Goal: Ask a question: Seek information or help from site administrators or community

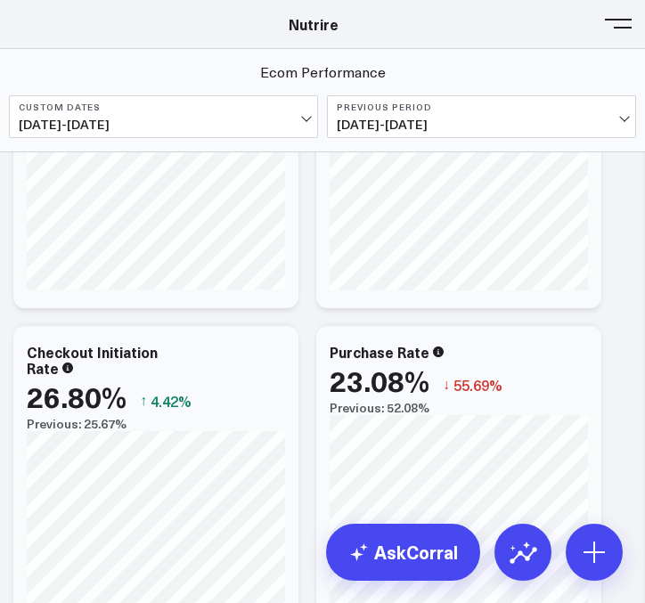
scroll to position [534, 0]
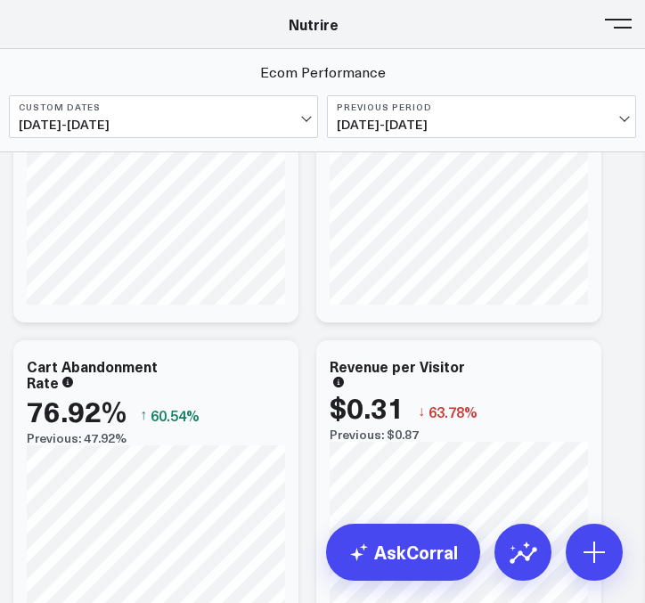
click at [618, 26] on button at bounding box center [618, 22] width 27 height 27
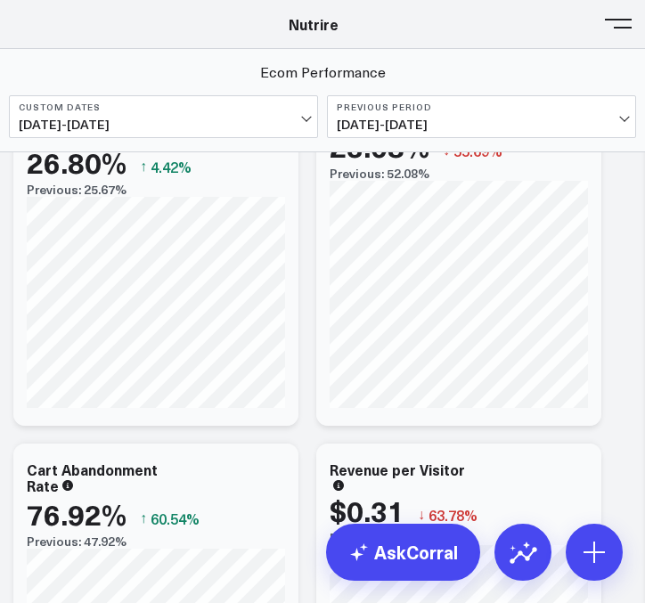
click at [618, 26] on button at bounding box center [618, 22] width 27 height 27
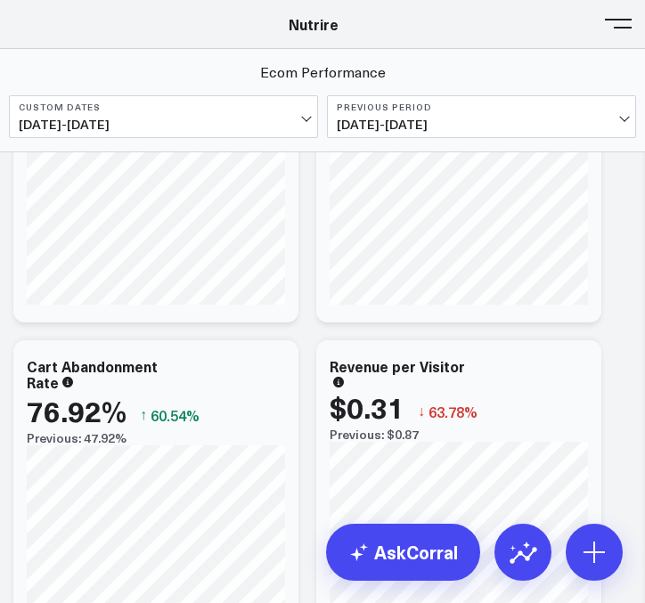
click at [618, 26] on button at bounding box center [618, 22] width 27 height 27
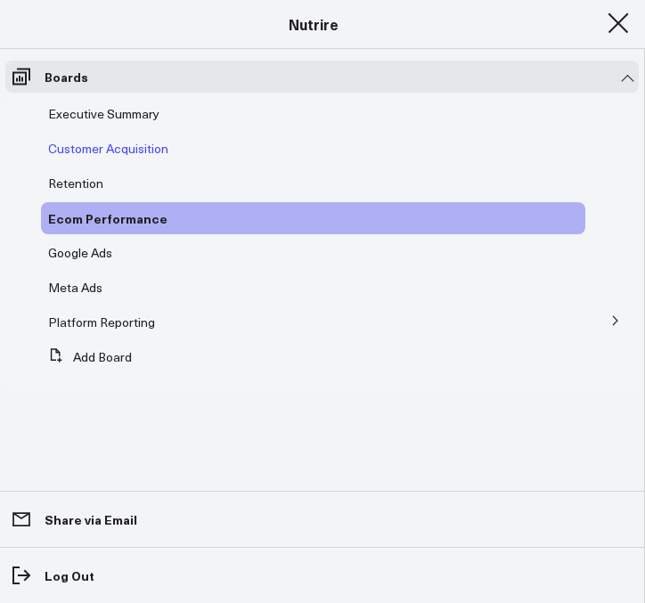
click at [110, 142] on span "Customer Acquisition" at bounding box center [108, 148] width 120 height 17
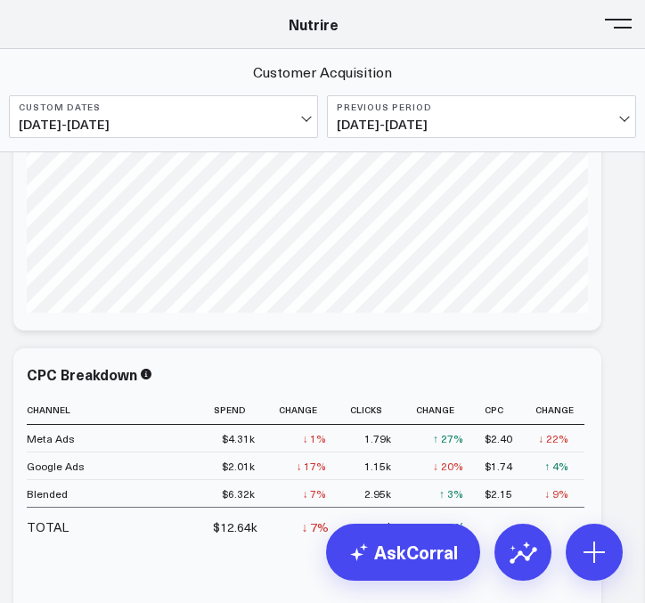
scroll to position [2031, 0]
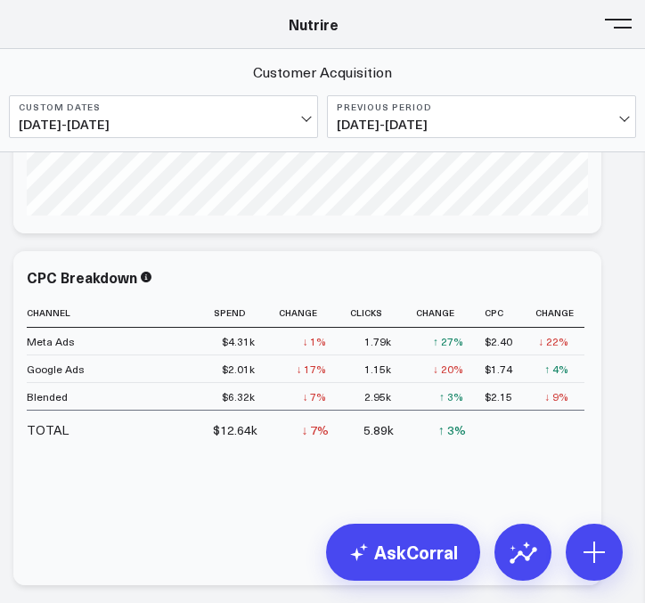
click at [606, 14] on button at bounding box center [618, 22] width 27 height 27
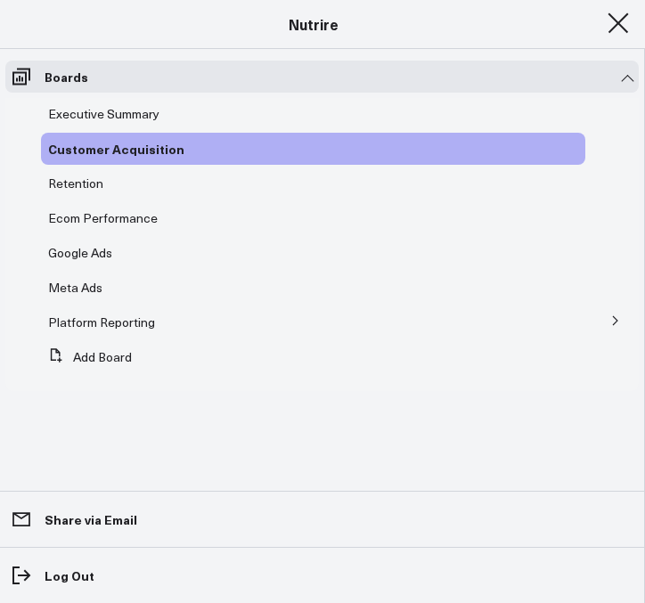
scroll to position [1927, 0]
click at [140, 112] on span "Executive Summary" at bounding box center [103, 113] width 111 height 17
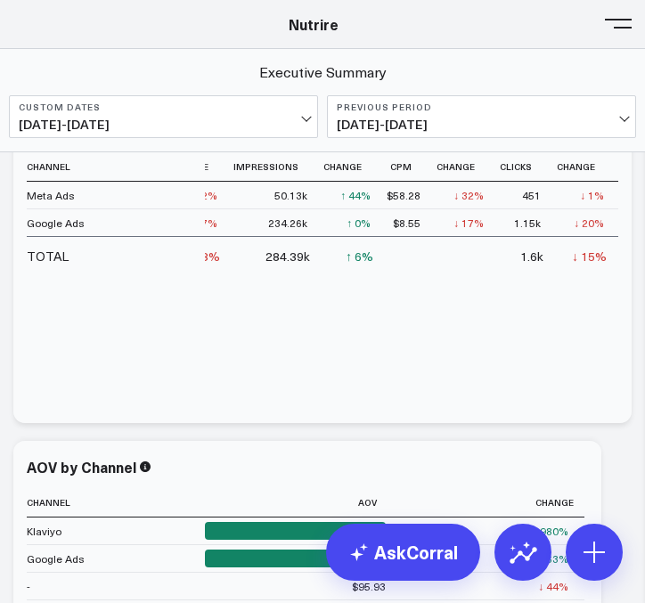
scroll to position [3301, 0]
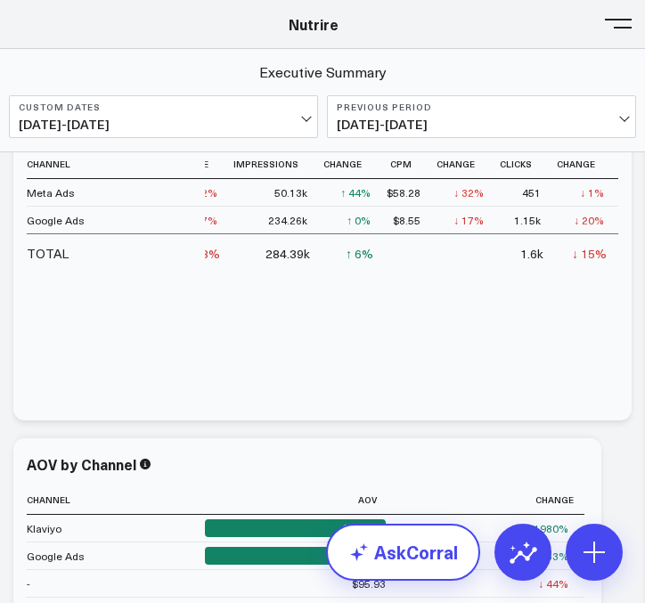
click at [403, 568] on link "AskCorral" at bounding box center [403, 552] width 154 height 57
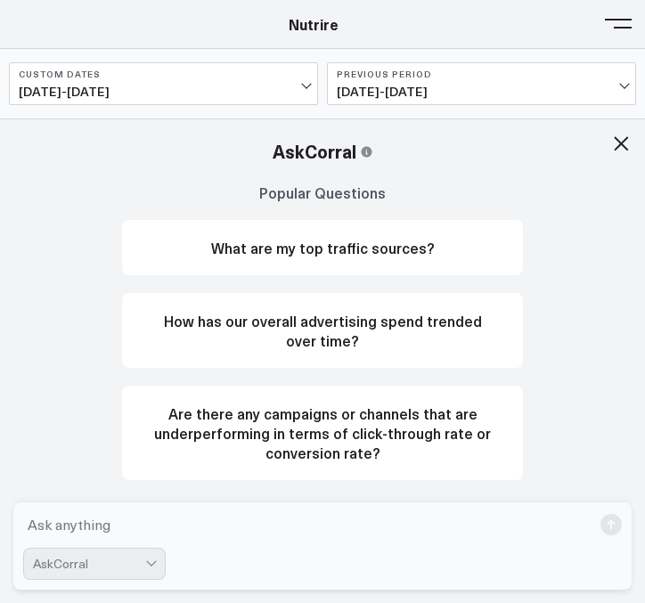
click at [313, 529] on textarea at bounding box center [307, 525] width 568 height 32
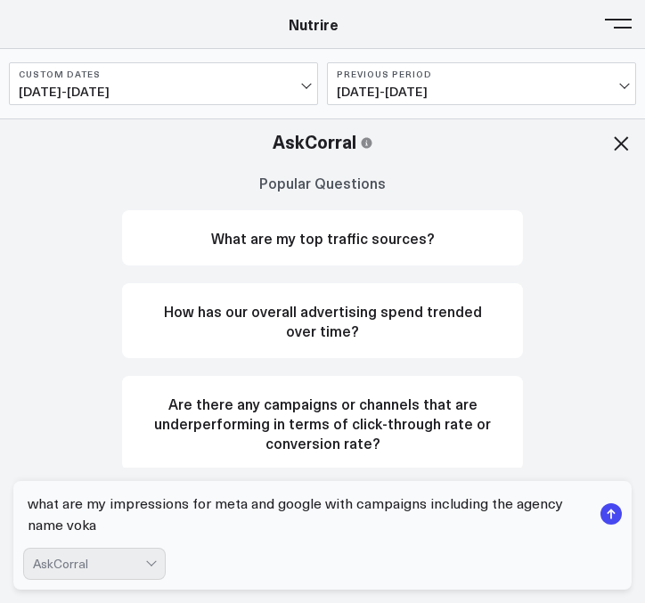
type textarea "what are my impressions for meta and google with campaigns including the agency…"
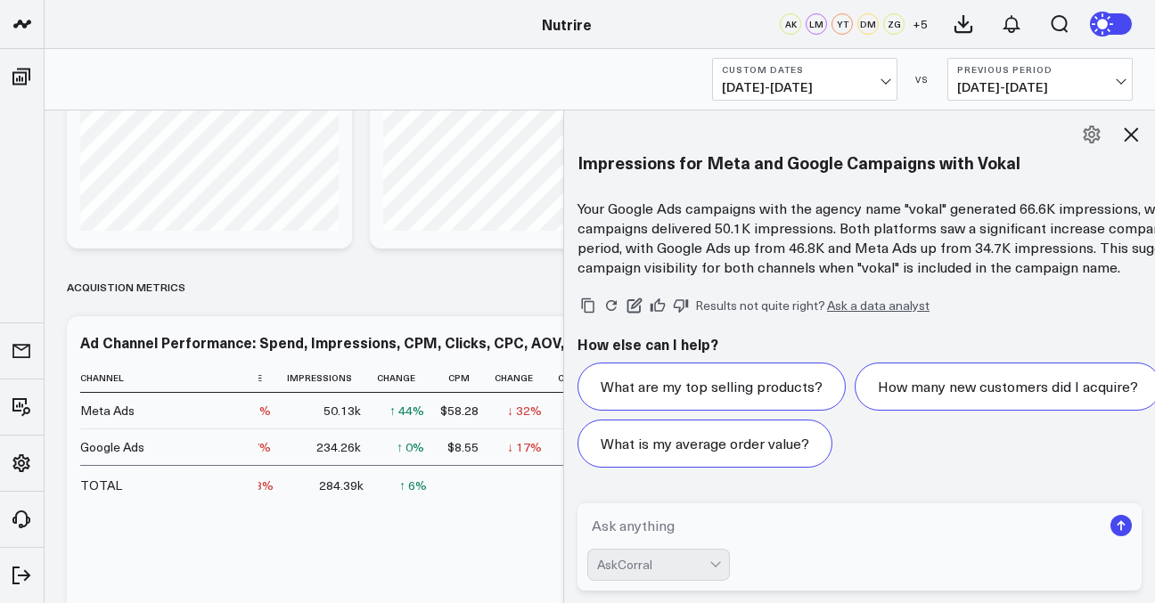
scroll to position [1914, 0]
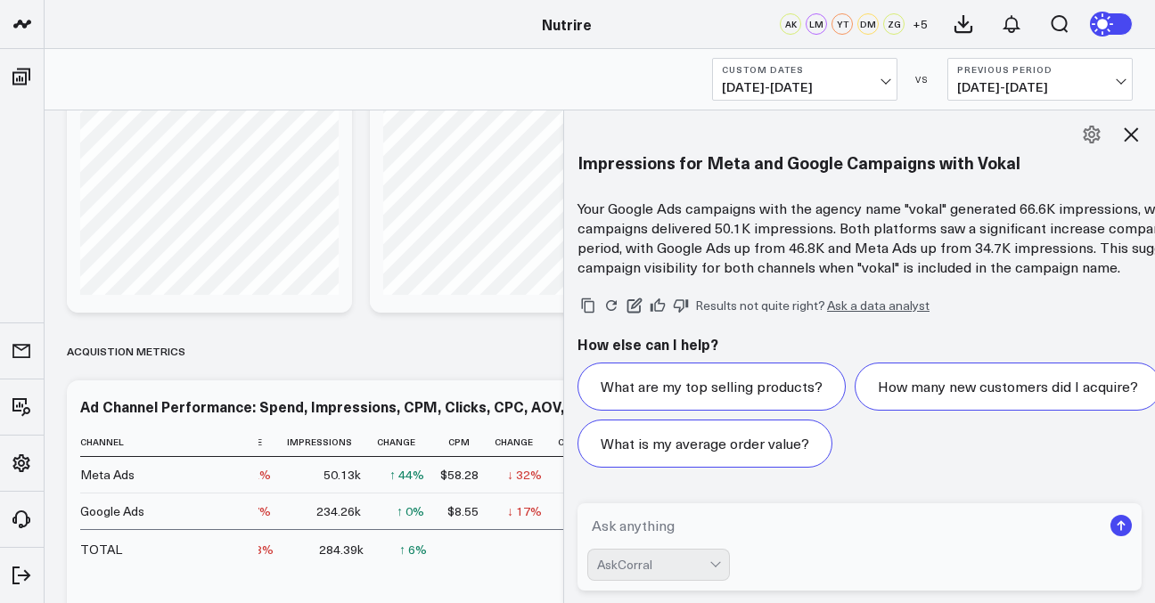
click at [386, 371] on div "Modify via AI Copy link to widget Ask support Remove Create linked copy Executi…" at bounding box center [600, 346] width 1084 height 4273
click at [644, 135] on icon at bounding box center [1130, 134] width 21 height 21
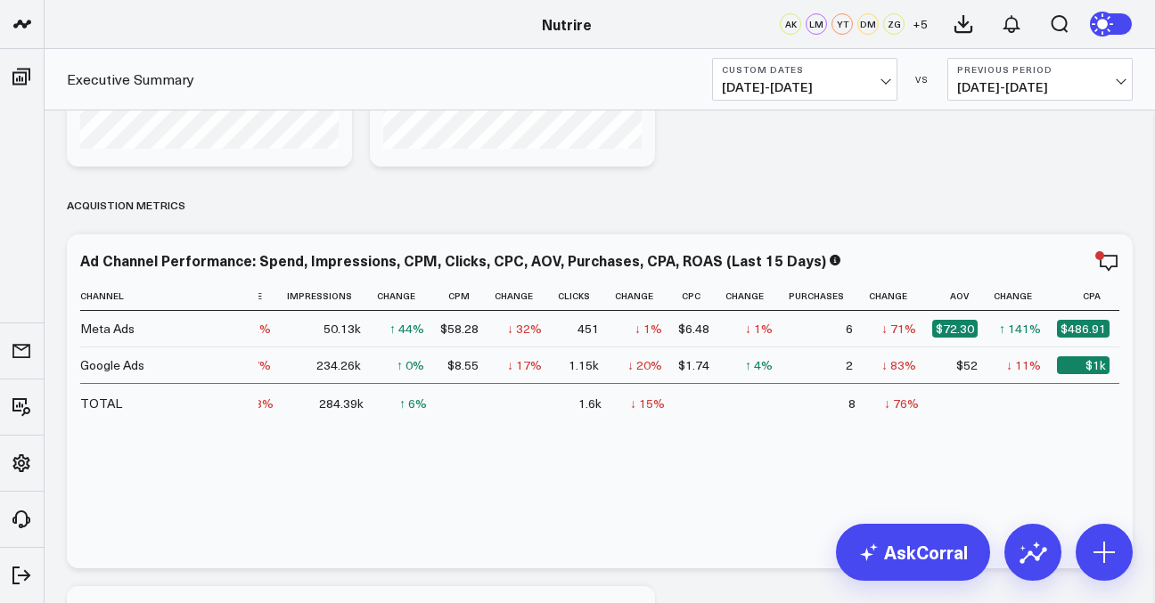
scroll to position [2062, 0]
click at [644, 260] on div "Ad Channel Performance: Spend, Impressions, CPM, Clicks, CPC, AOV, Purchases, C…" at bounding box center [599, 258] width 1039 height 16
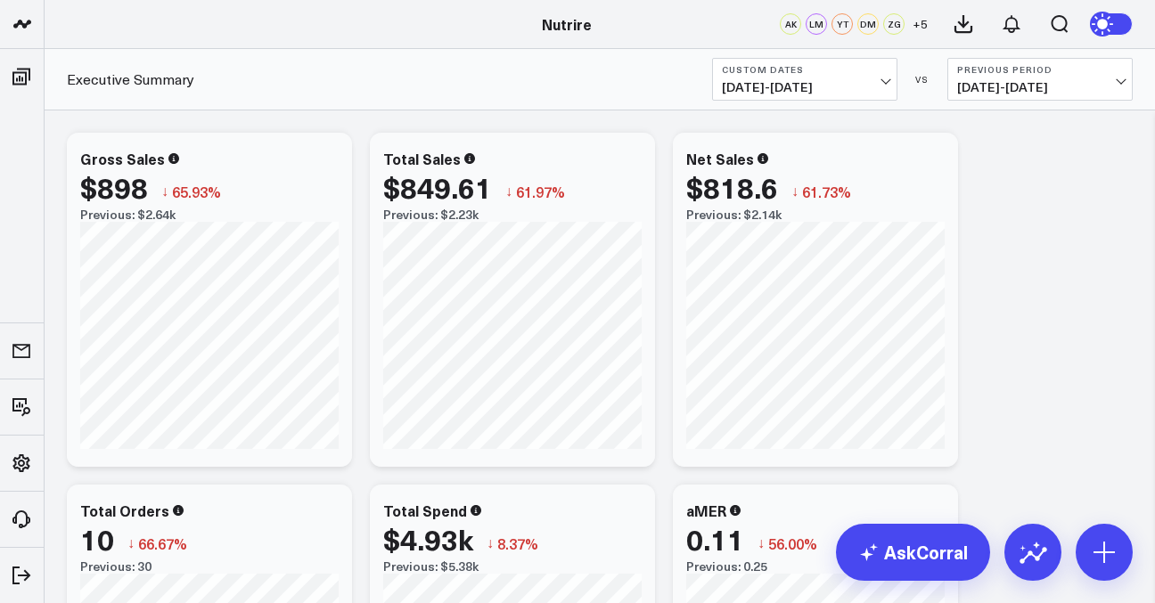
scroll to position [31, 0]
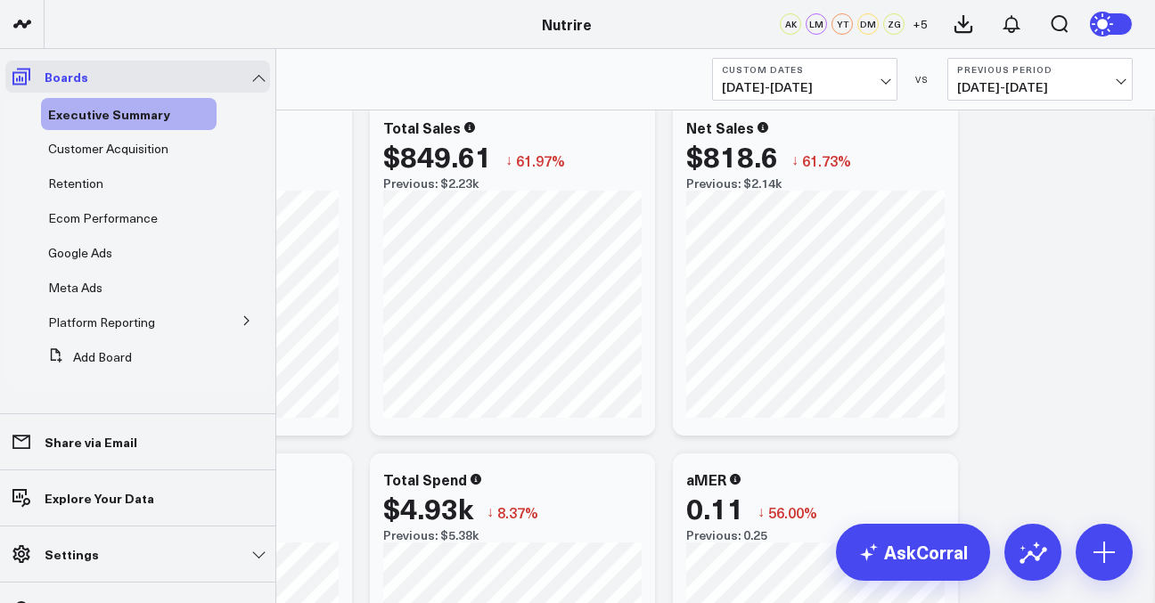
click at [34, 79] on span at bounding box center [21, 77] width 32 height 32
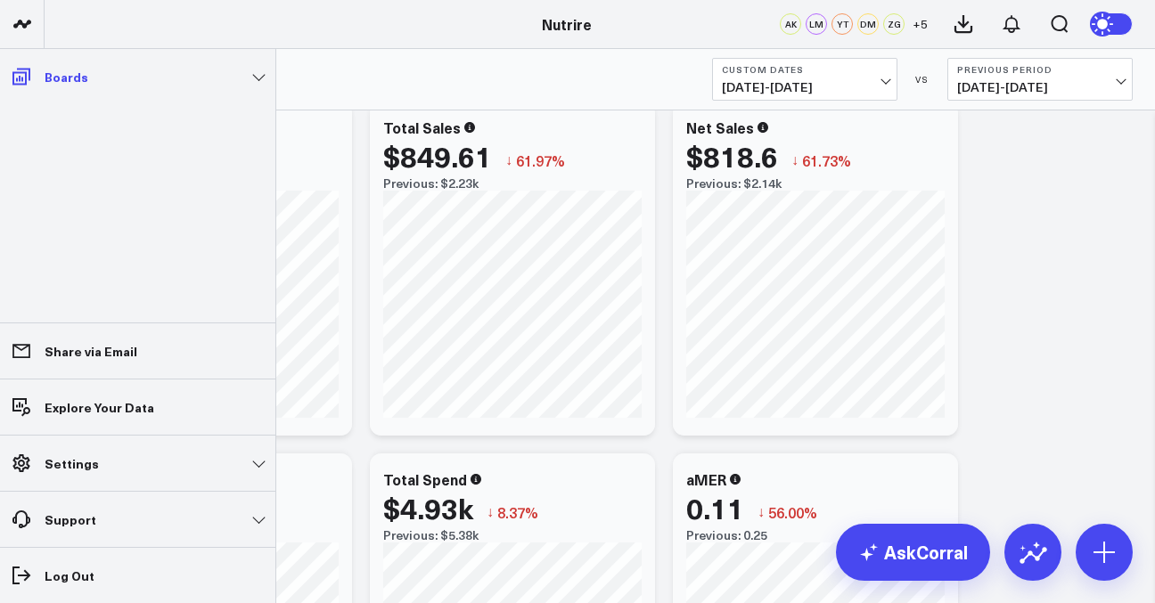
click at [34, 79] on span at bounding box center [21, 77] width 32 height 32
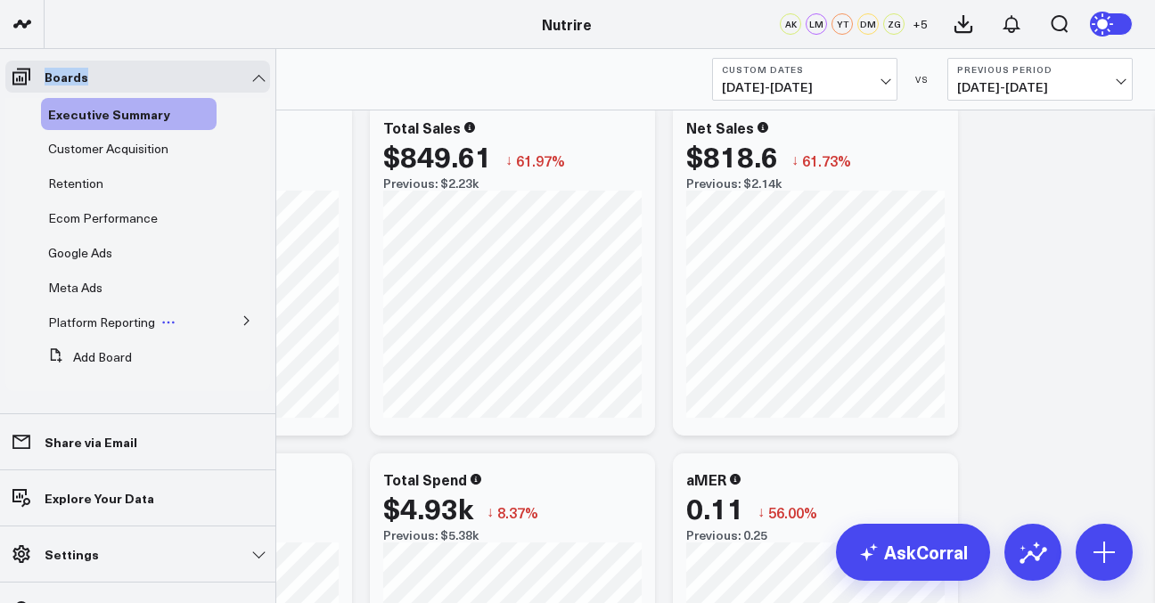
click at [119, 320] on span "Platform Reporting" at bounding box center [101, 322] width 107 height 17
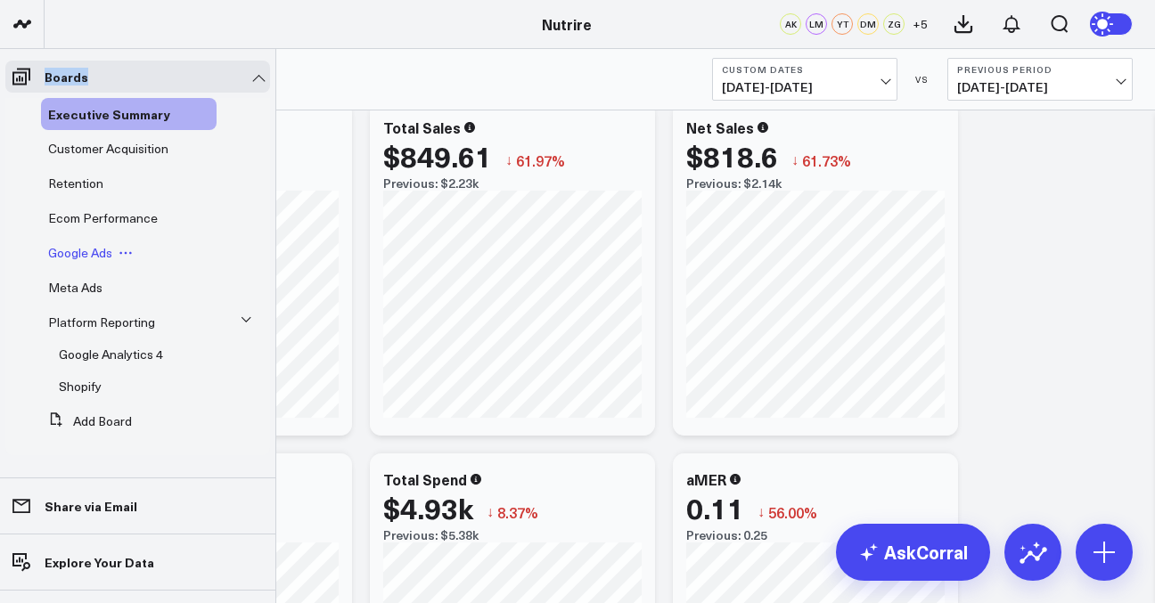
click at [86, 249] on span "Google Ads" at bounding box center [80, 252] width 64 height 17
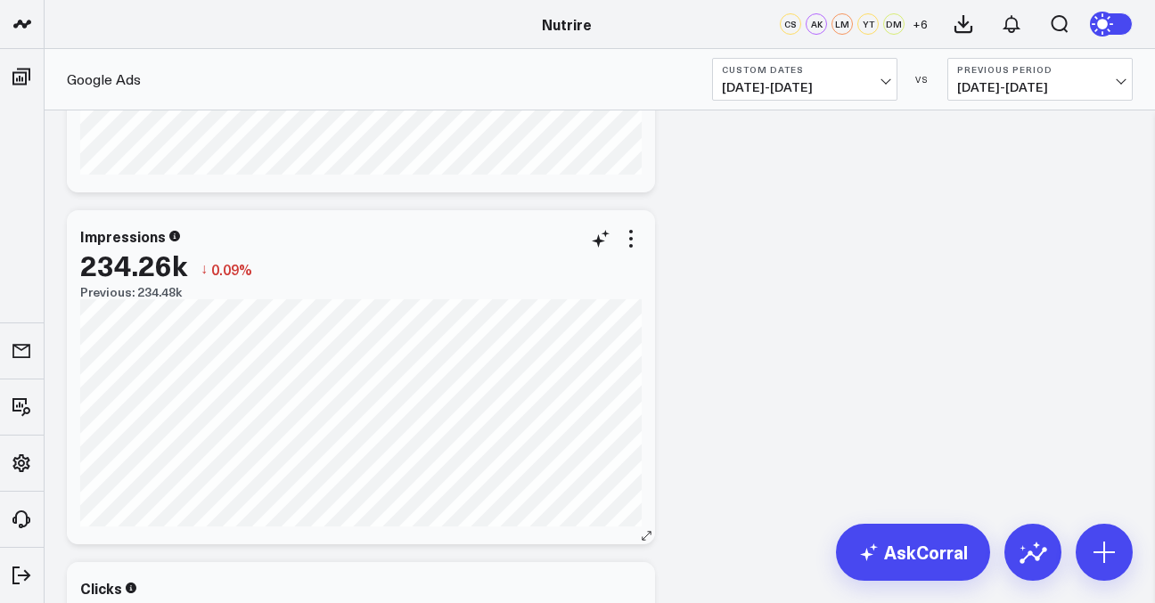
scroll to position [1132, 0]
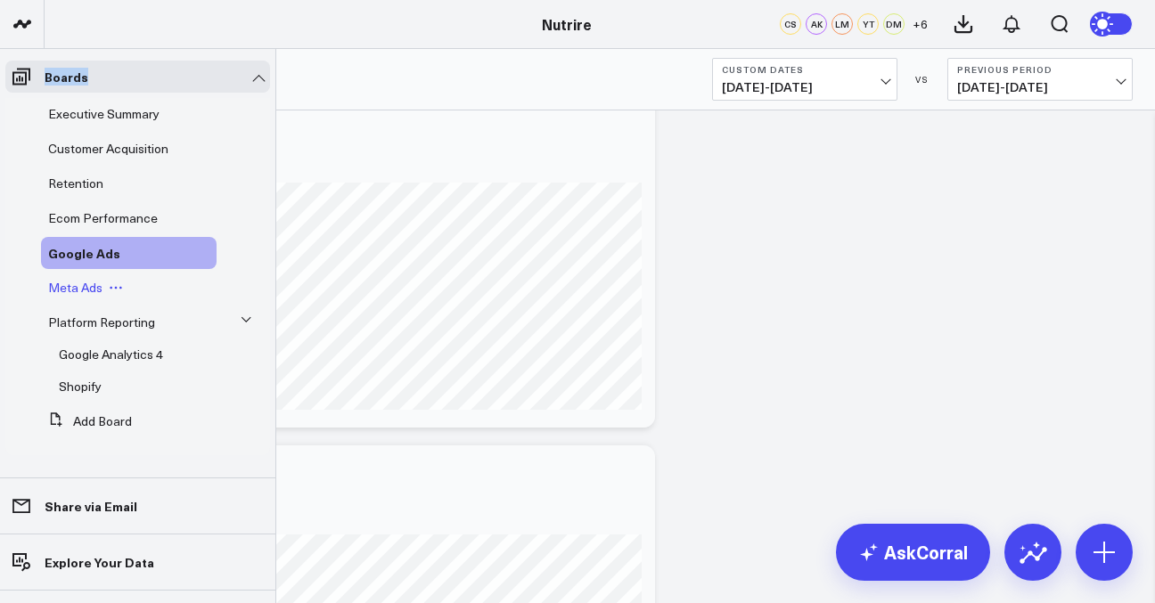
click at [102, 282] on button at bounding box center [115, 288] width 27 height 14
click at [78, 274] on div "Meta Ads Edit Name Edit Permissions Duplicate Board Delete Board" at bounding box center [129, 288] width 176 height 32
click at [78, 295] on span "Meta Ads" at bounding box center [75, 287] width 54 height 17
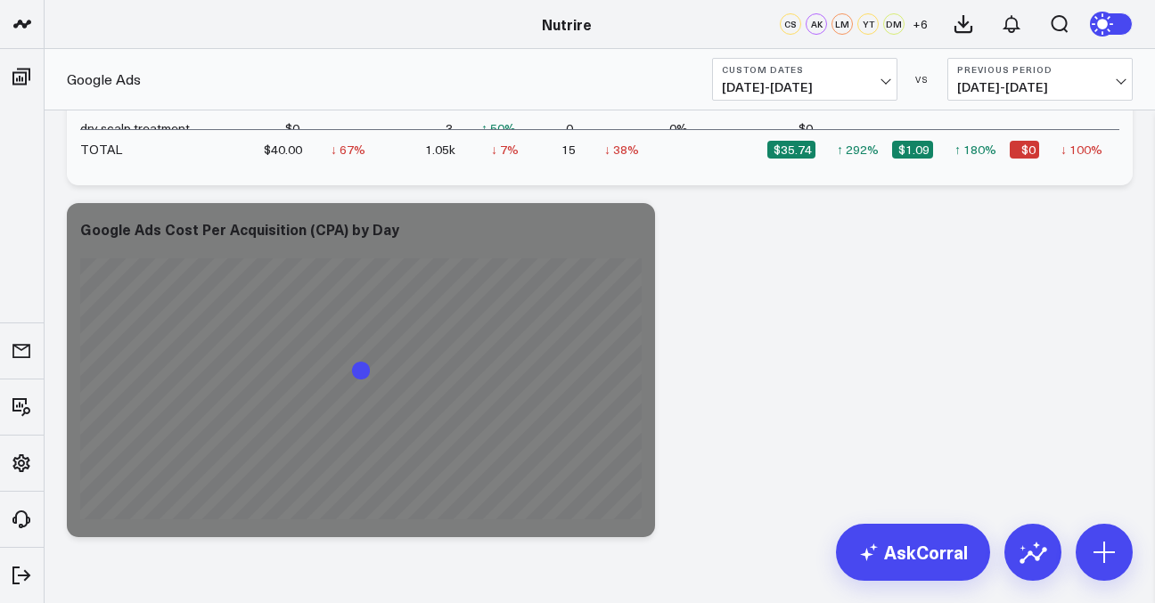
scroll to position [3685, 0]
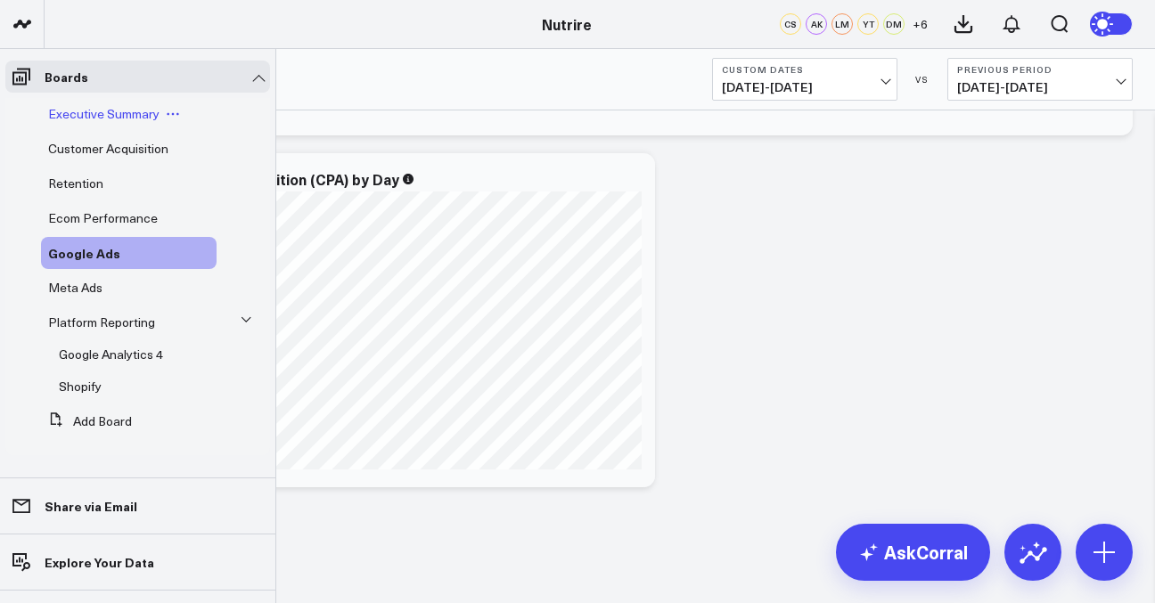
click at [84, 119] on span "Executive Summary" at bounding box center [103, 113] width 111 height 17
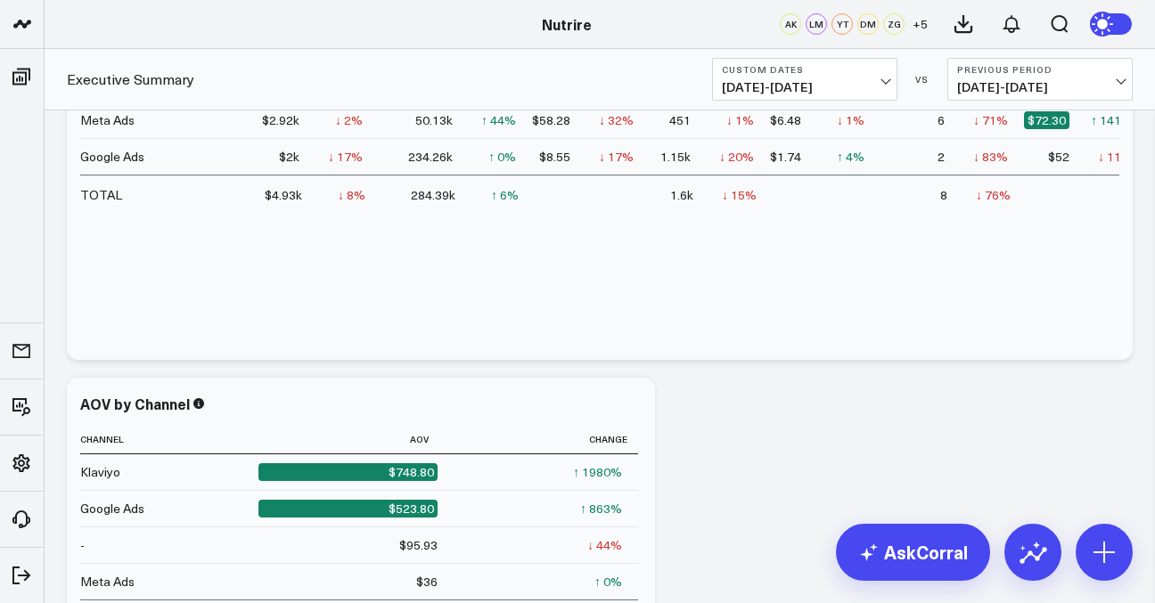
scroll to position [2081, 0]
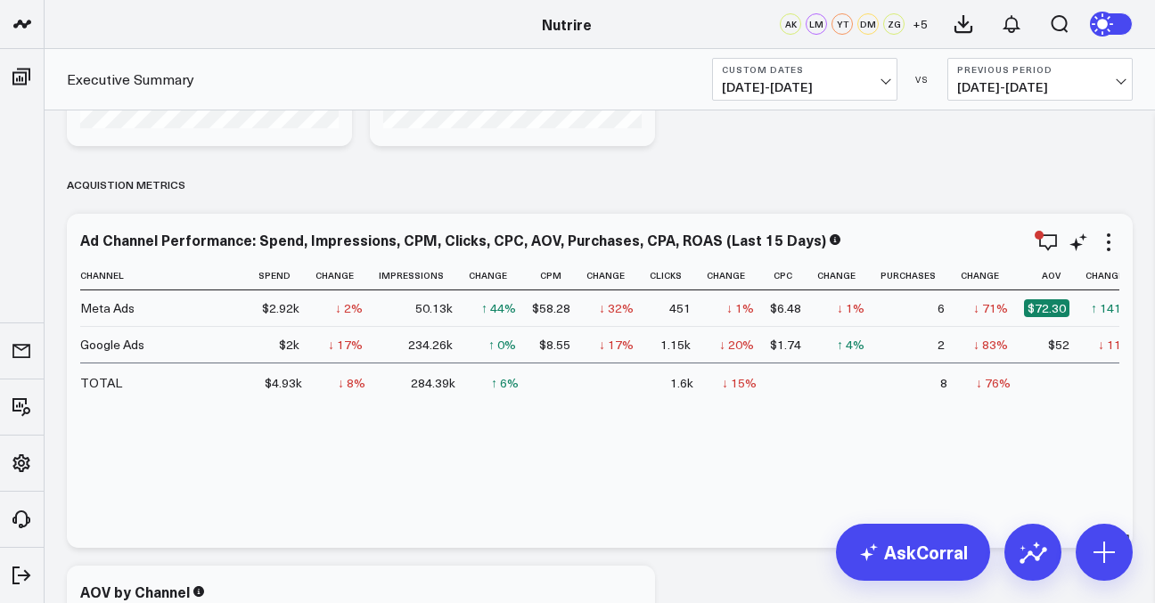
click at [644, 404] on div "Channel Spend Change Impressions Change Cpm Change Clicks Change Cpc Change Pur…" at bounding box center [599, 395] width 1039 height 269
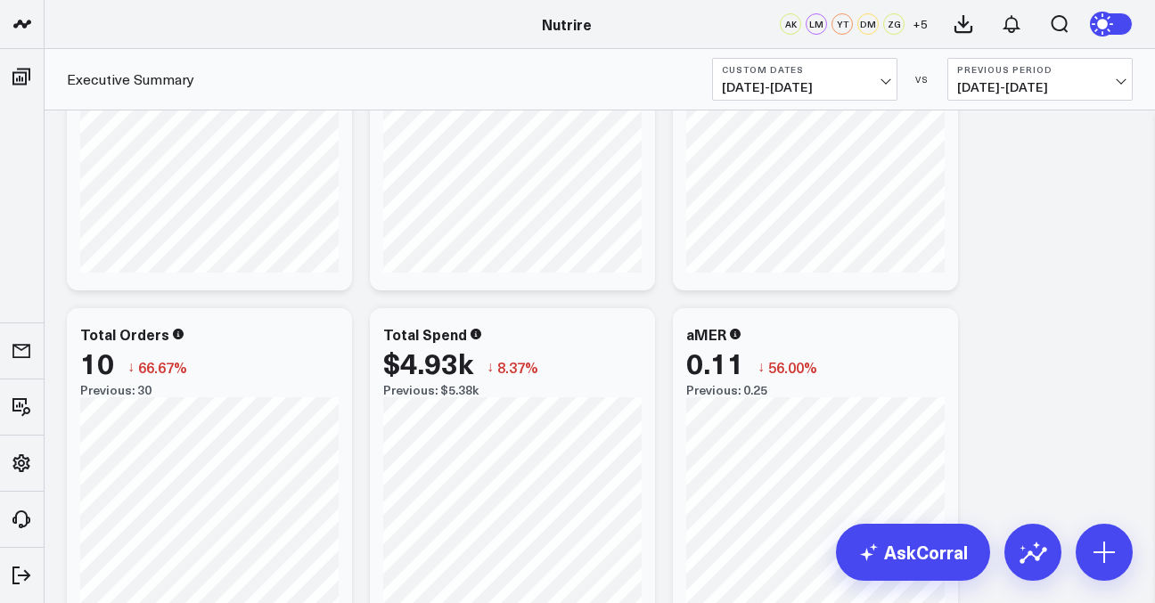
scroll to position [0, 0]
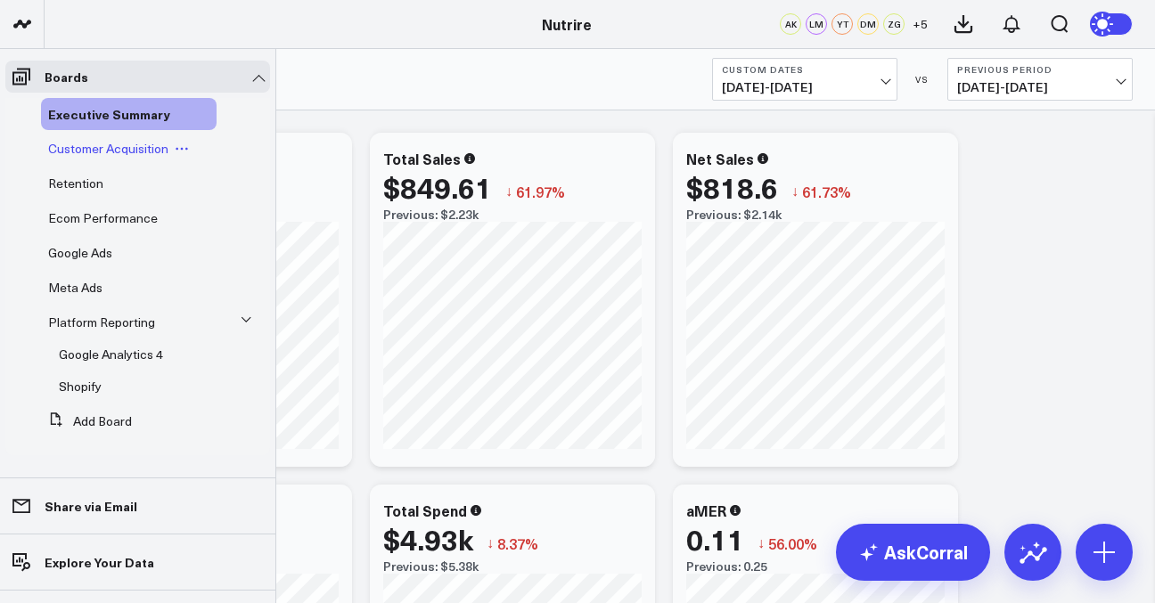
click at [78, 156] on span "Customer Acquisition" at bounding box center [108, 148] width 120 height 17
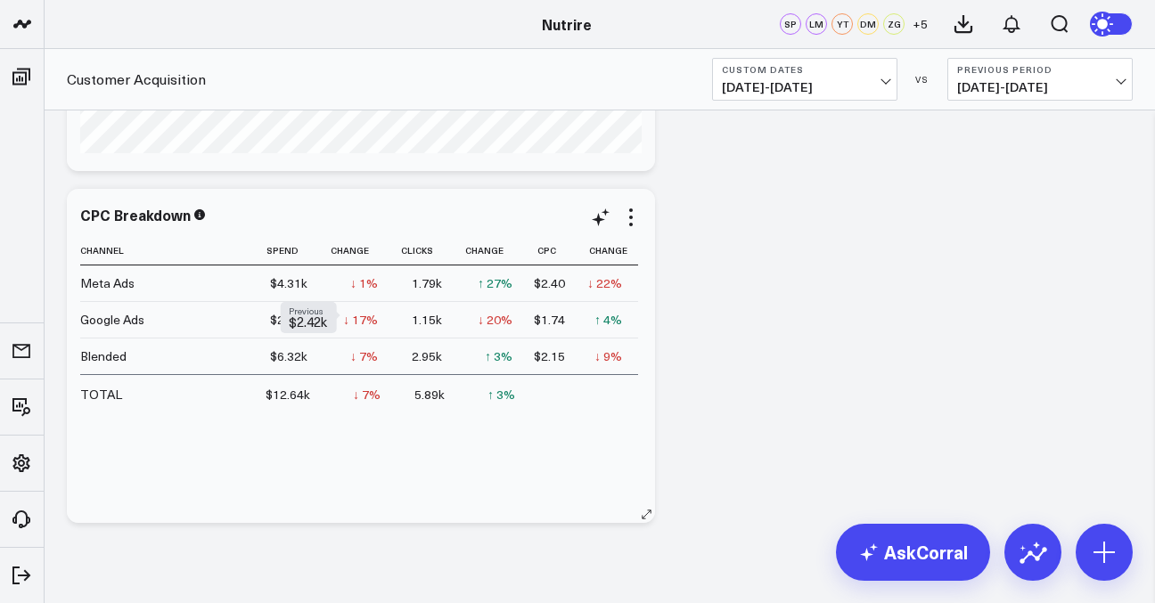
scroll to position [1387, 0]
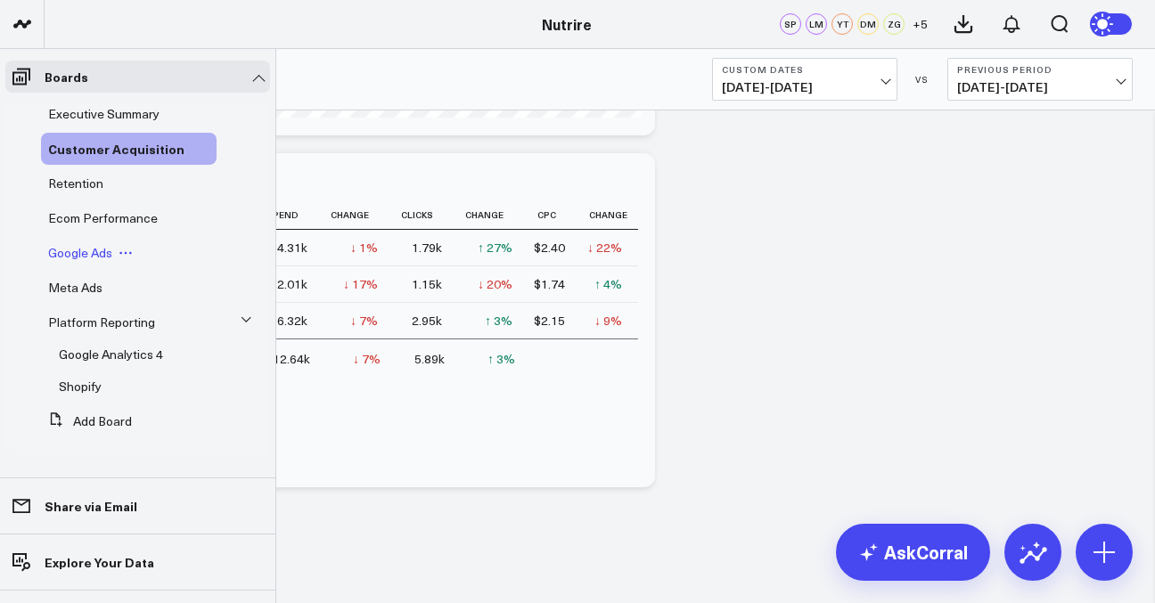
click at [75, 250] on span "Google Ads" at bounding box center [80, 252] width 64 height 17
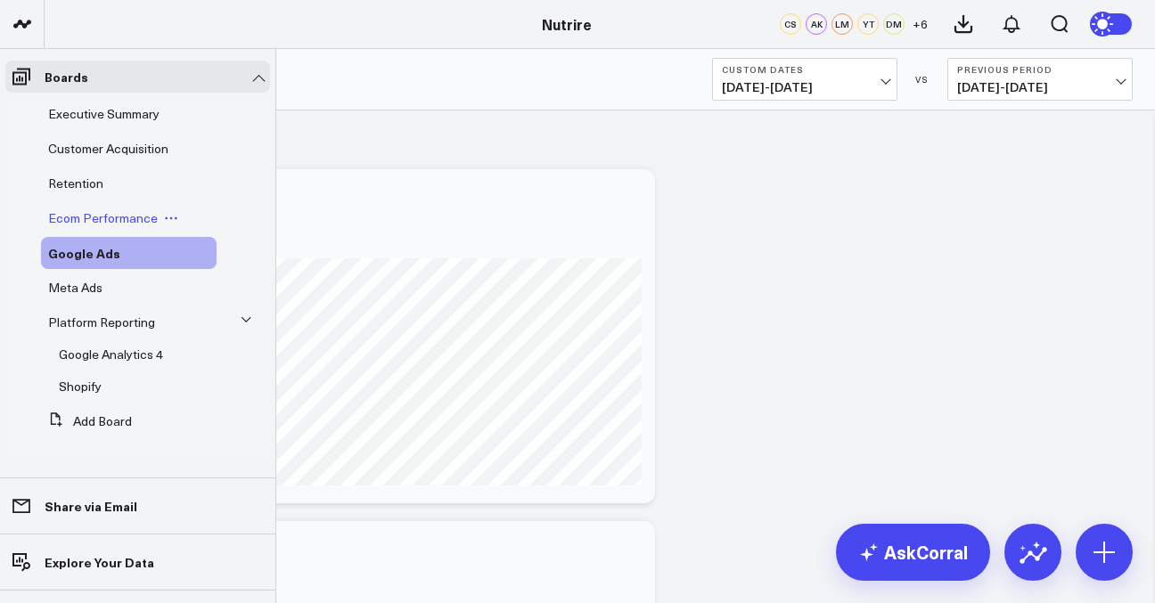
click at [85, 219] on span "Ecom Performance" at bounding box center [103, 217] width 110 height 17
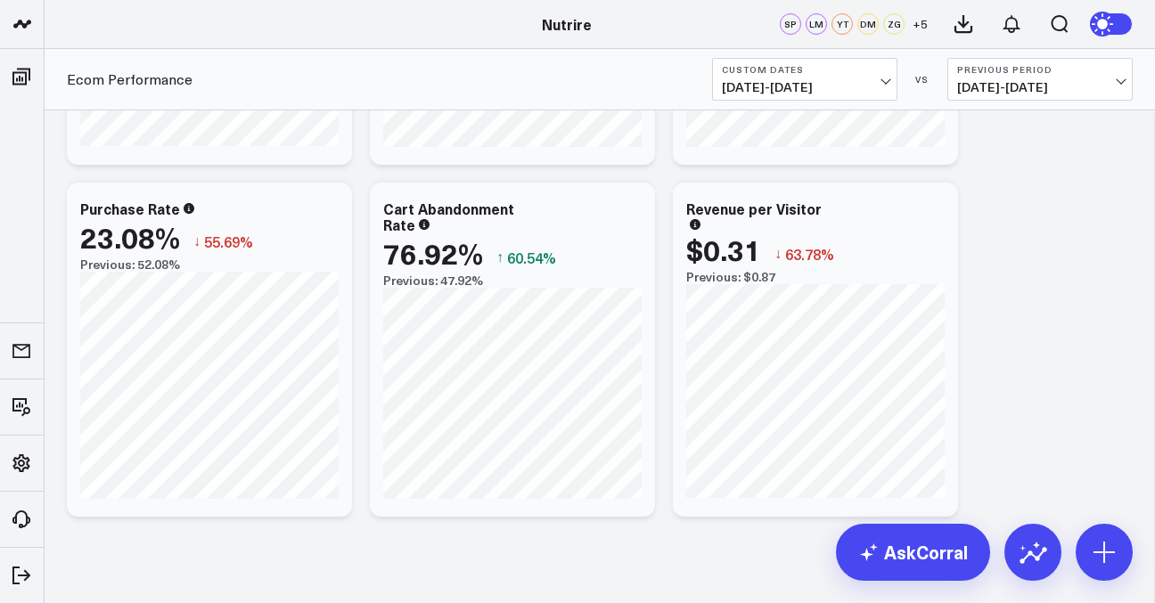
scroll to position [331, 0]
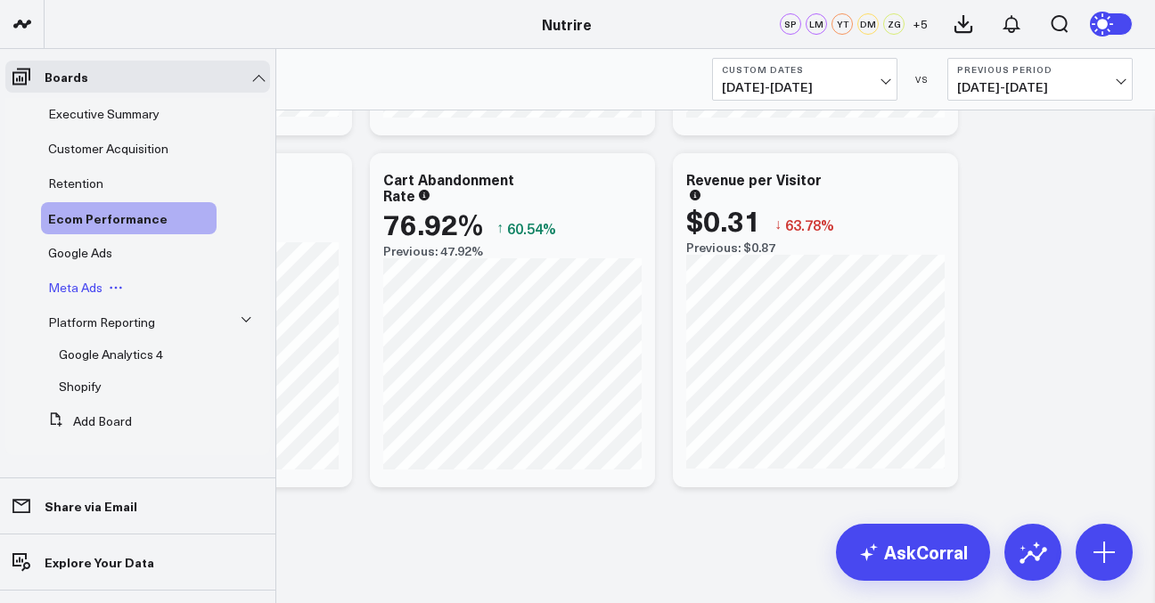
click at [74, 287] on span "Meta Ads" at bounding box center [75, 287] width 54 height 17
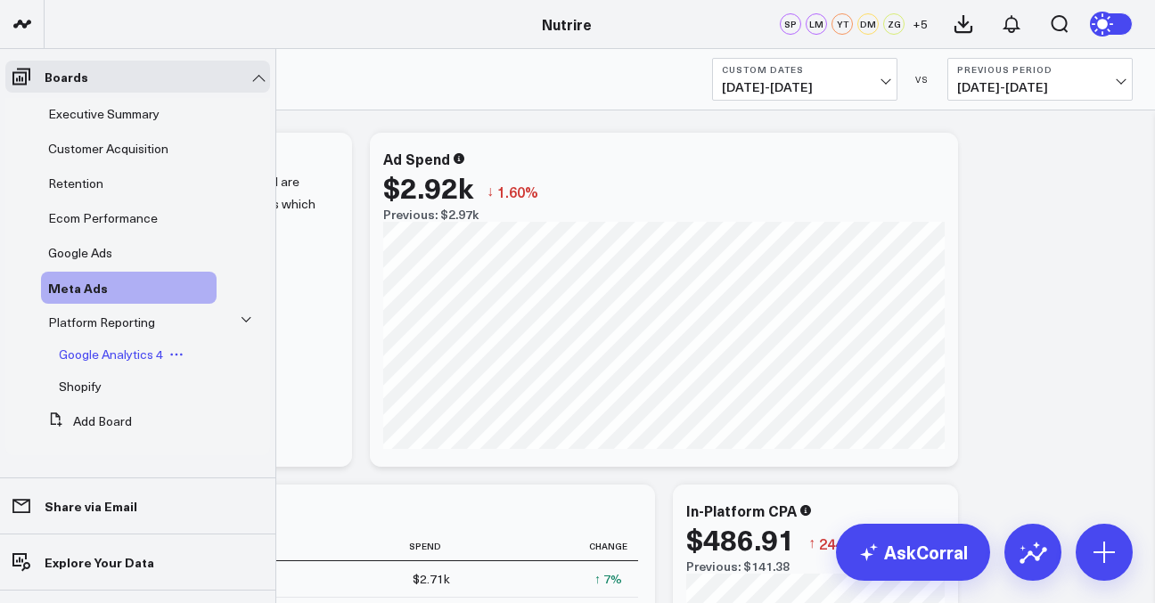
click at [109, 363] on span "Google Analytics 4" at bounding box center [111, 354] width 104 height 17
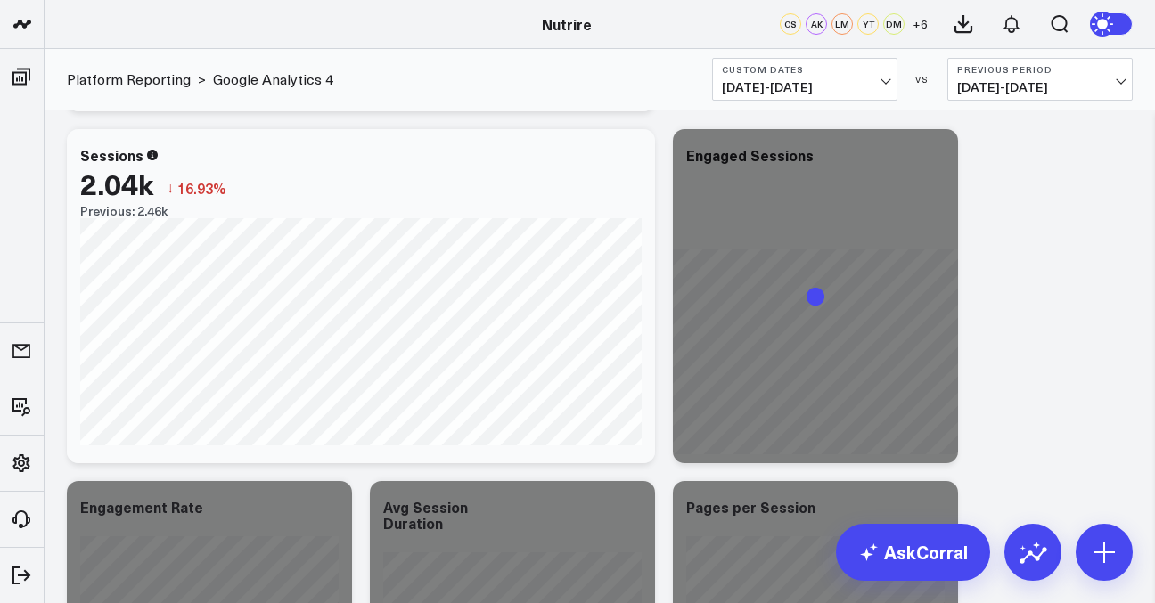
scroll to position [339, 0]
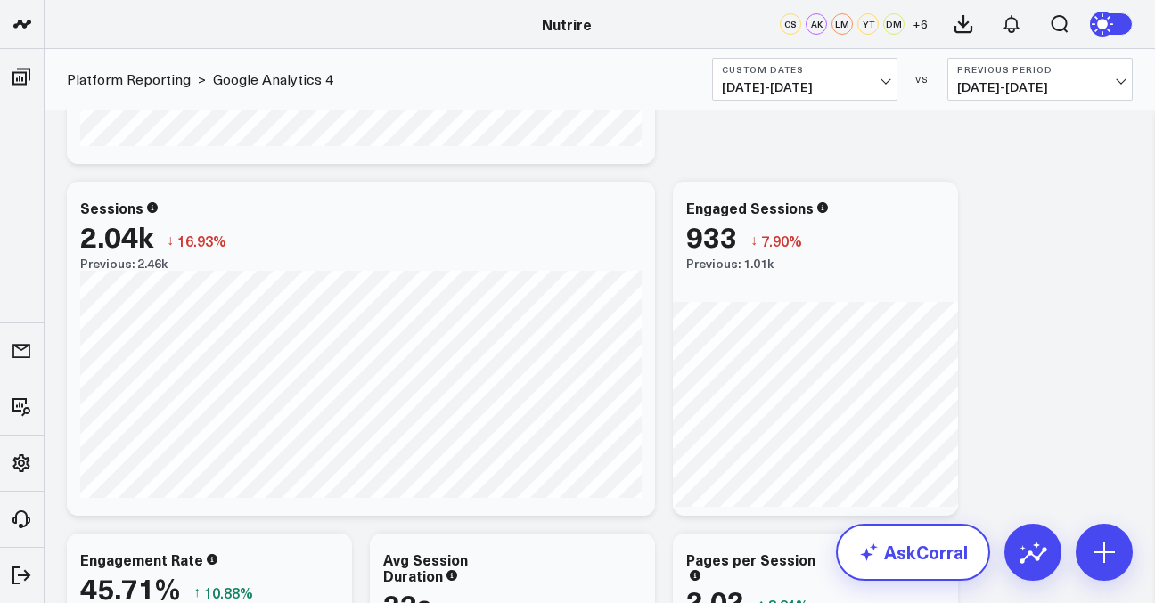
click at [644, 539] on link "AskCorral" at bounding box center [913, 552] width 154 height 57
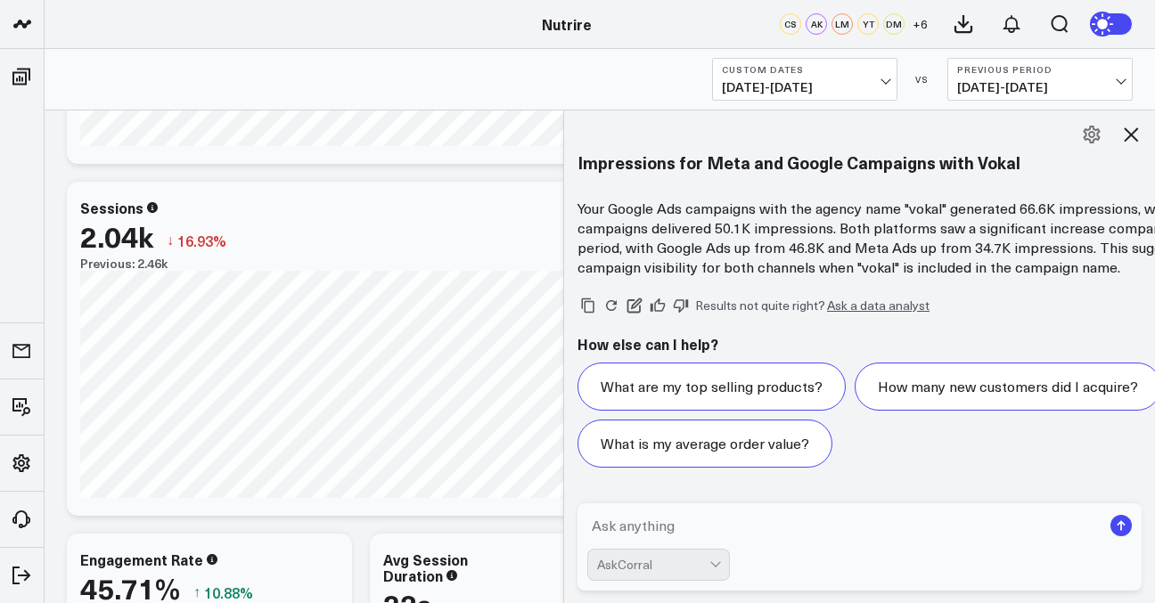
click at [644, 528] on textarea at bounding box center [844, 526] width 514 height 32
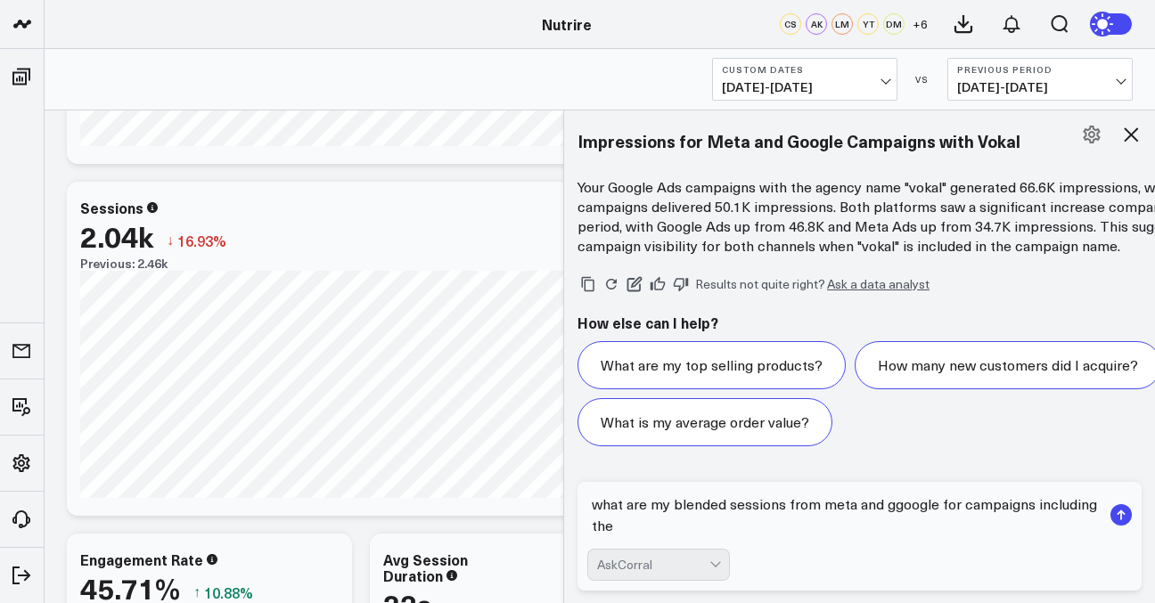
scroll to position [2026, 0]
type textarea "what are my blended sessions from meta and ggoogle for campaigns including the …"
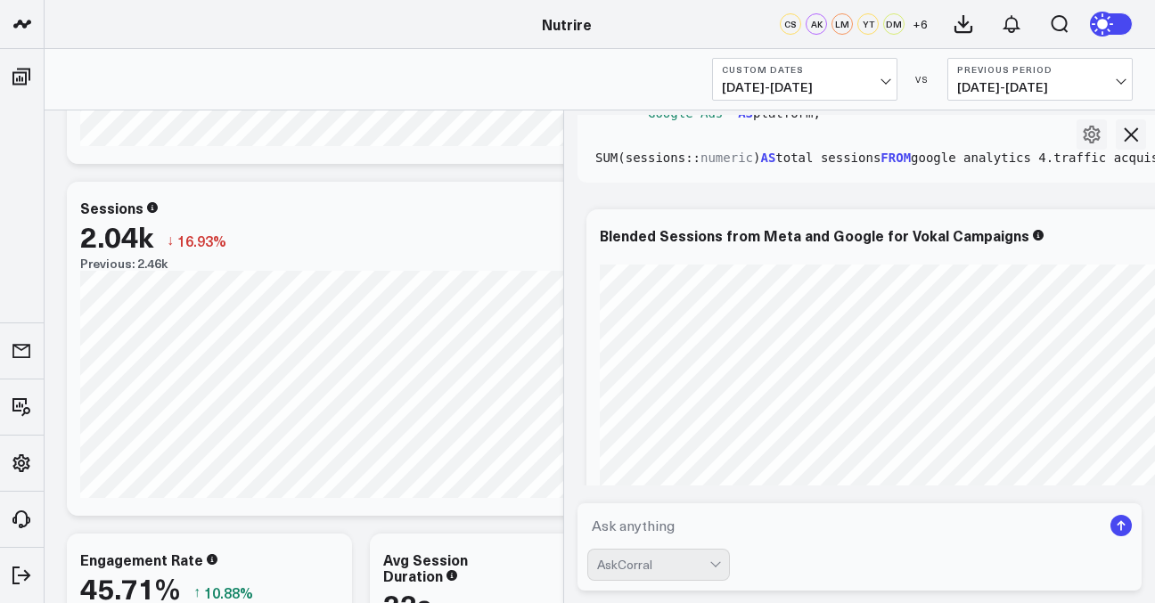
scroll to position [2673, 0]
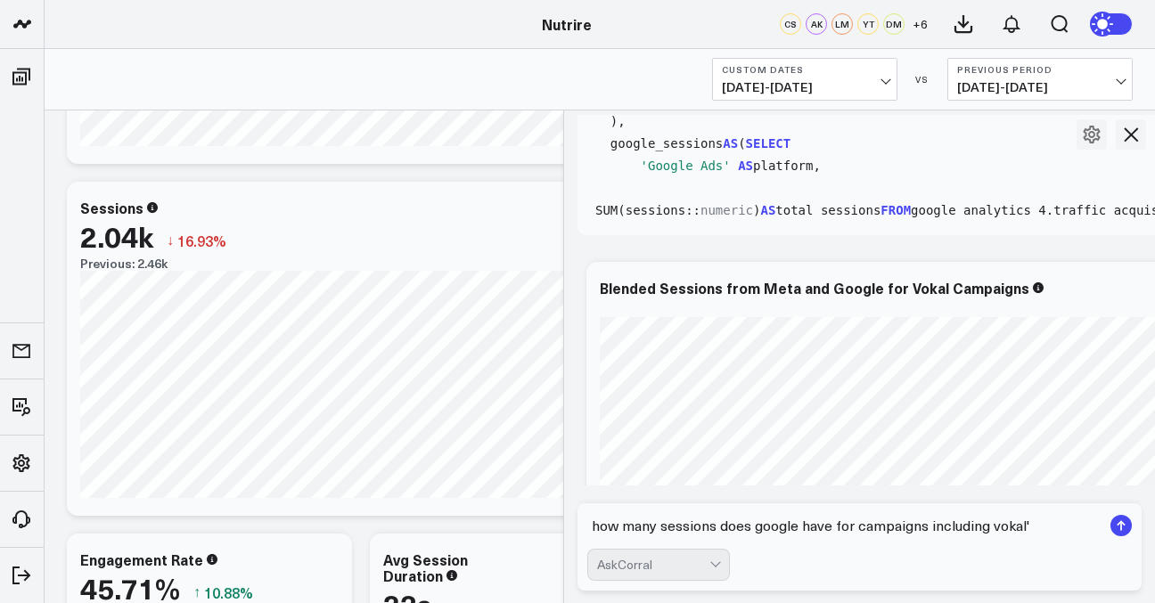
type textarea "how many sessions does google have for campaigns including vokal"
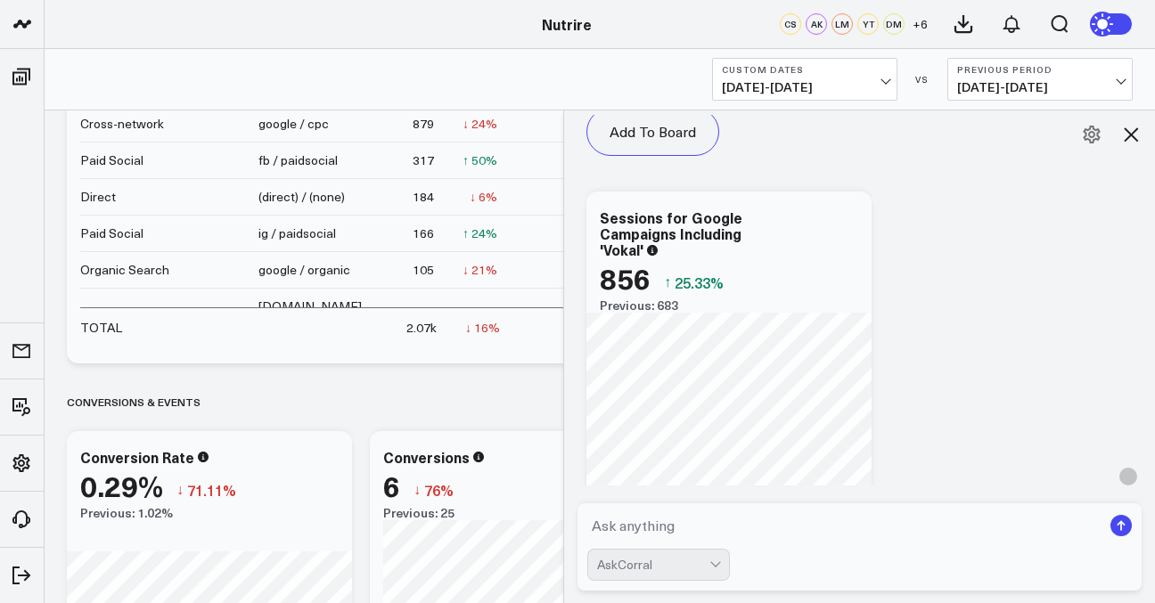
scroll to position [5453, 0]
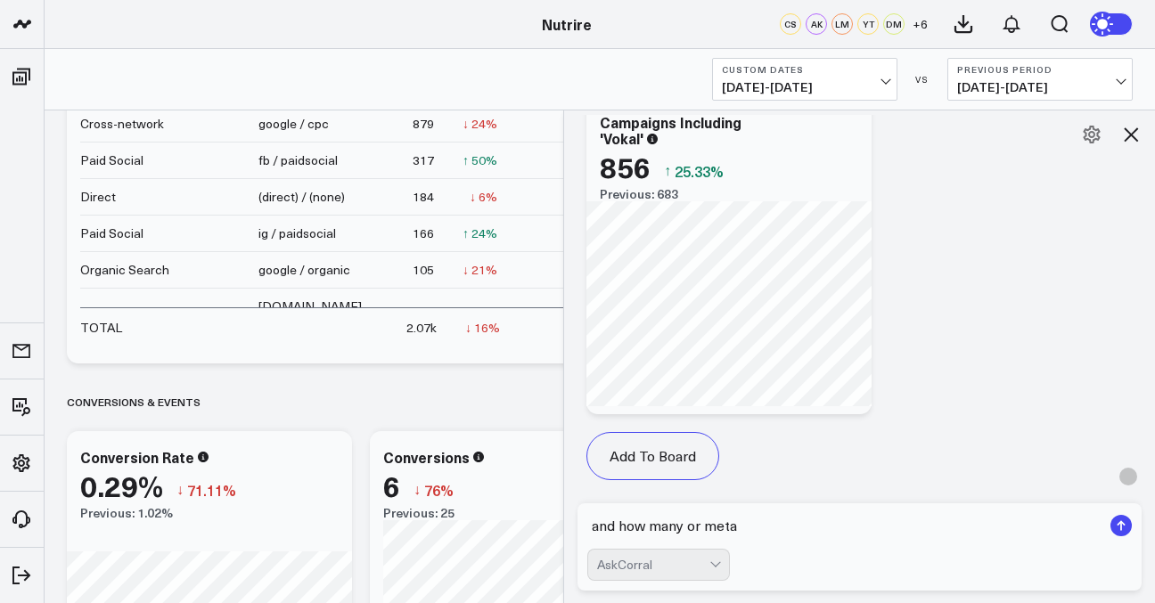
type textarea "and how many or meta"
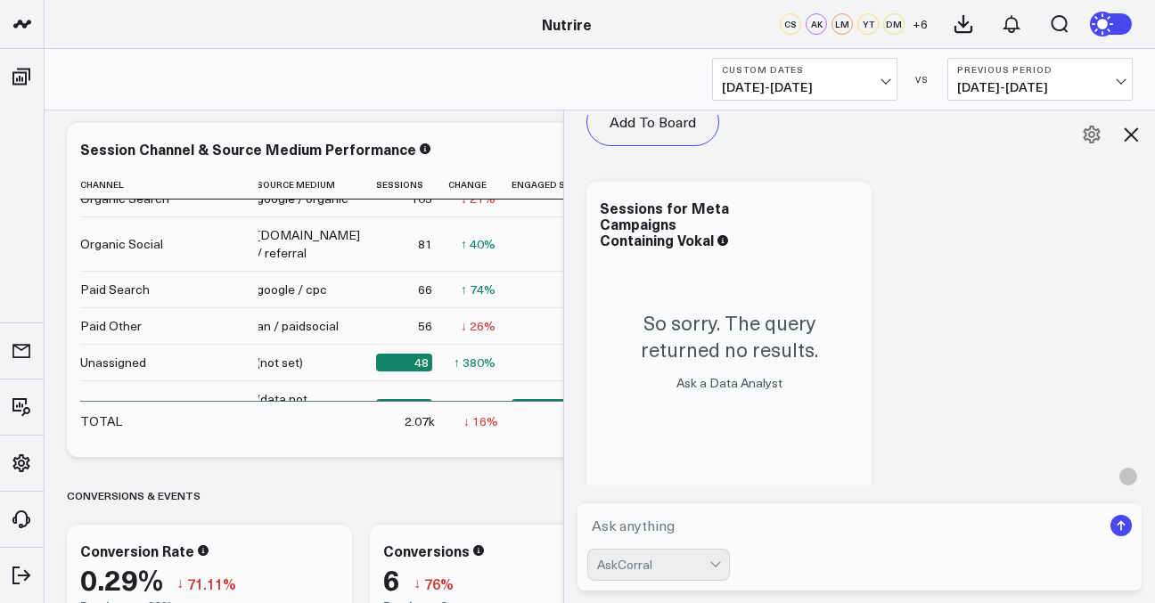
scroll to position [1832, 0]
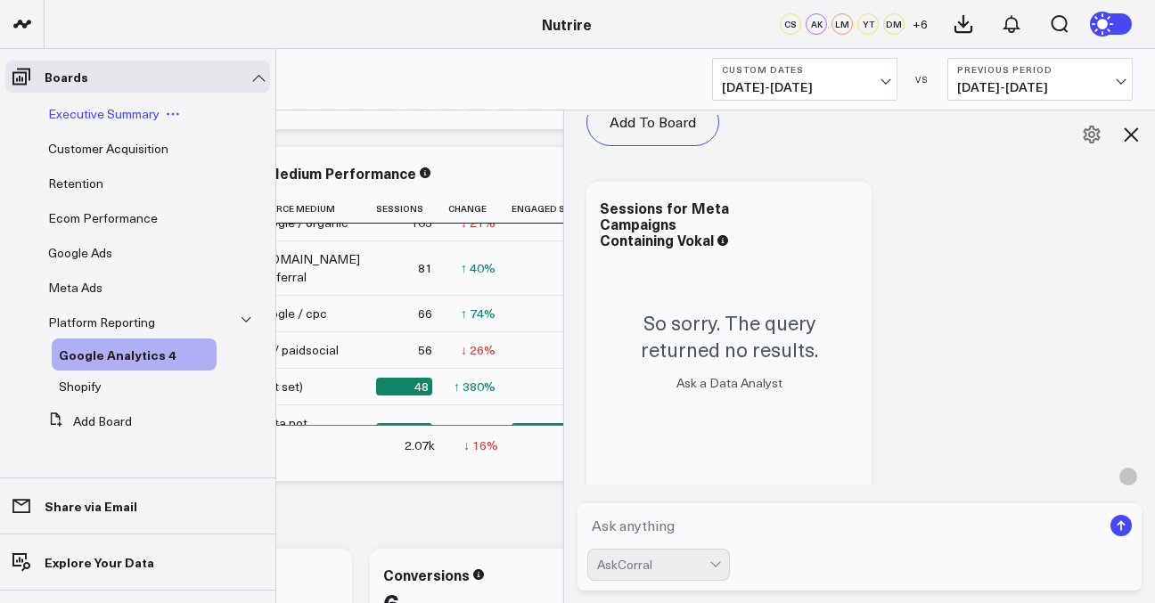
click at [118, 105] on span "Executive Summary" at bounding box center [103, 113] width 111 height 17
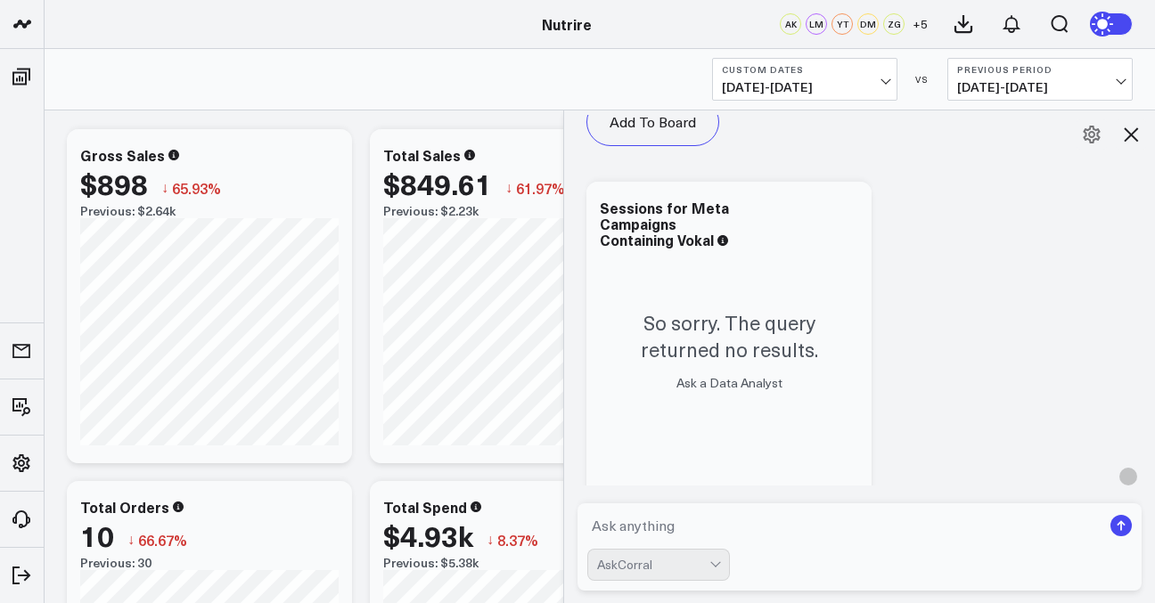
scroll to position [7554, 0]
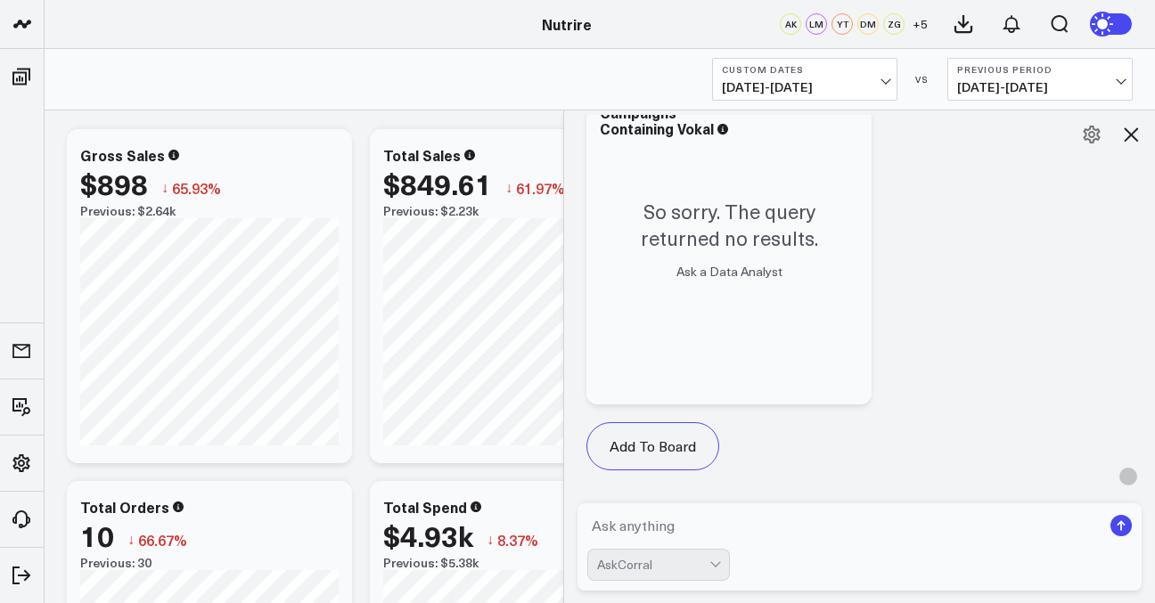
click at [644, 134] on icon at bounding box center [1130, 134] width 21 height 21
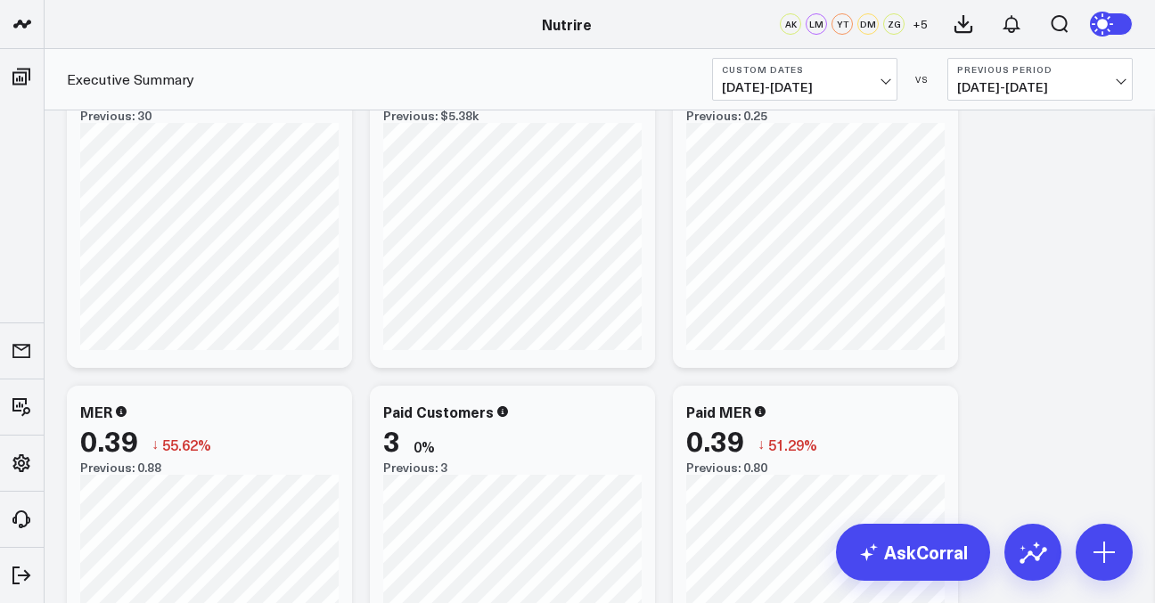
scroll to position [0, 0]
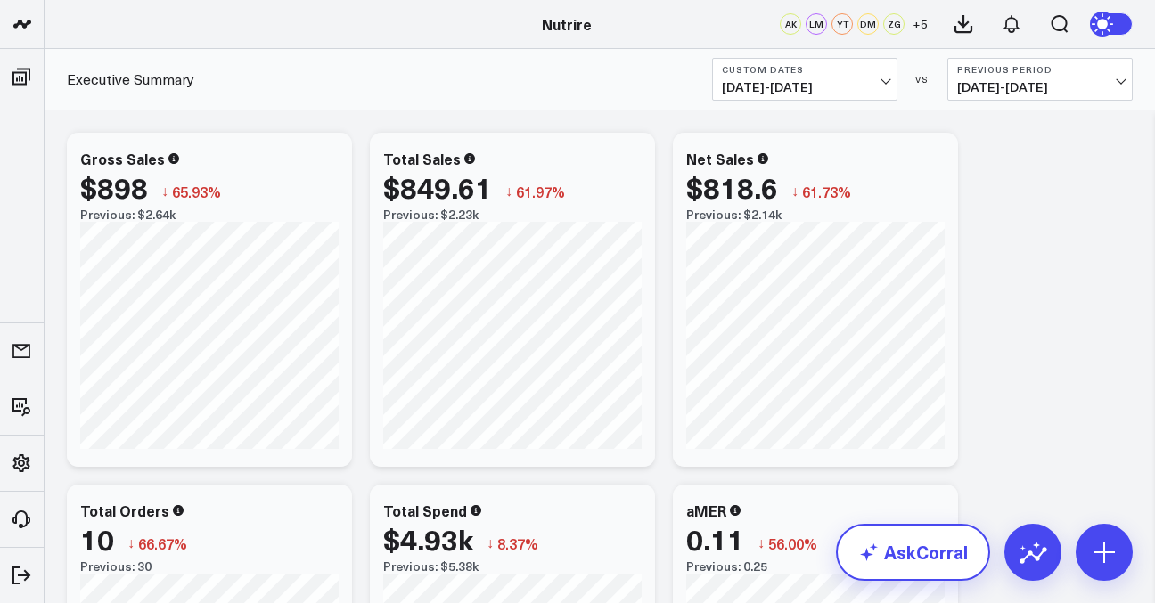
click at [644, 558] on link "AskCorral" at bounding box center [913, 552] width 154 height 57
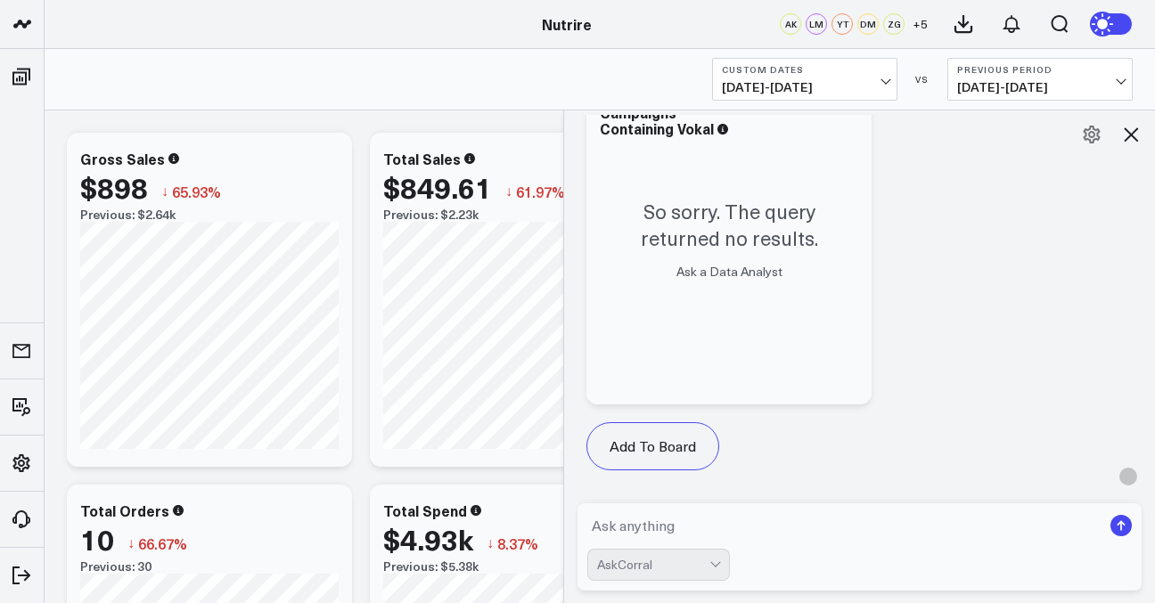
click at [644, 528] on textarea at bounding box center [844, 526] width 514 height 32
type textarea "what are my blended sessions"
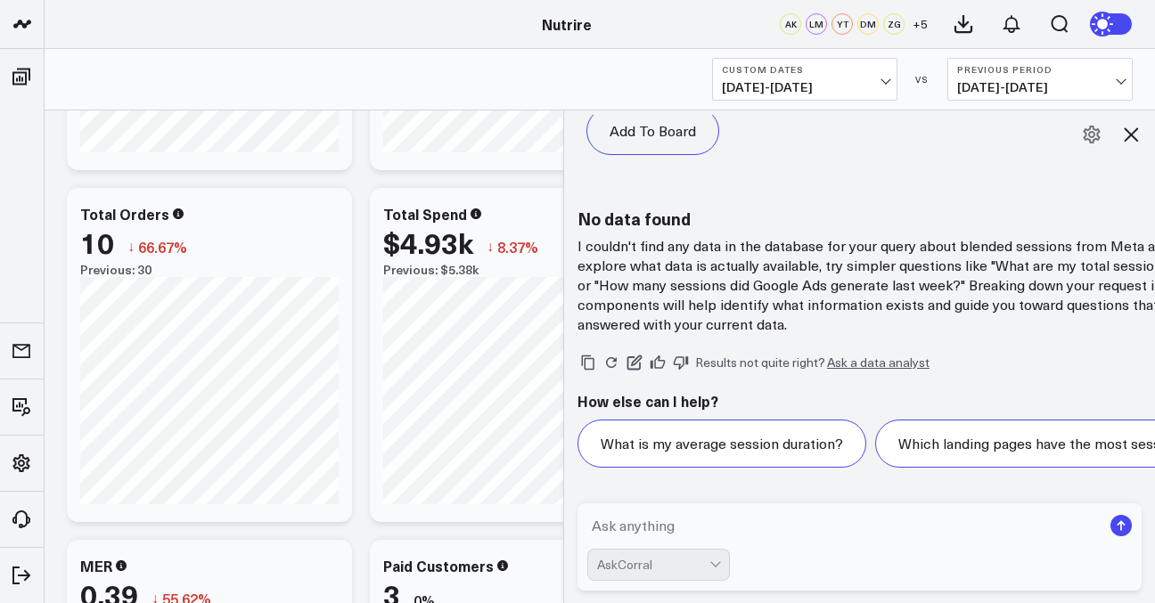
scroll to position [753, 0]
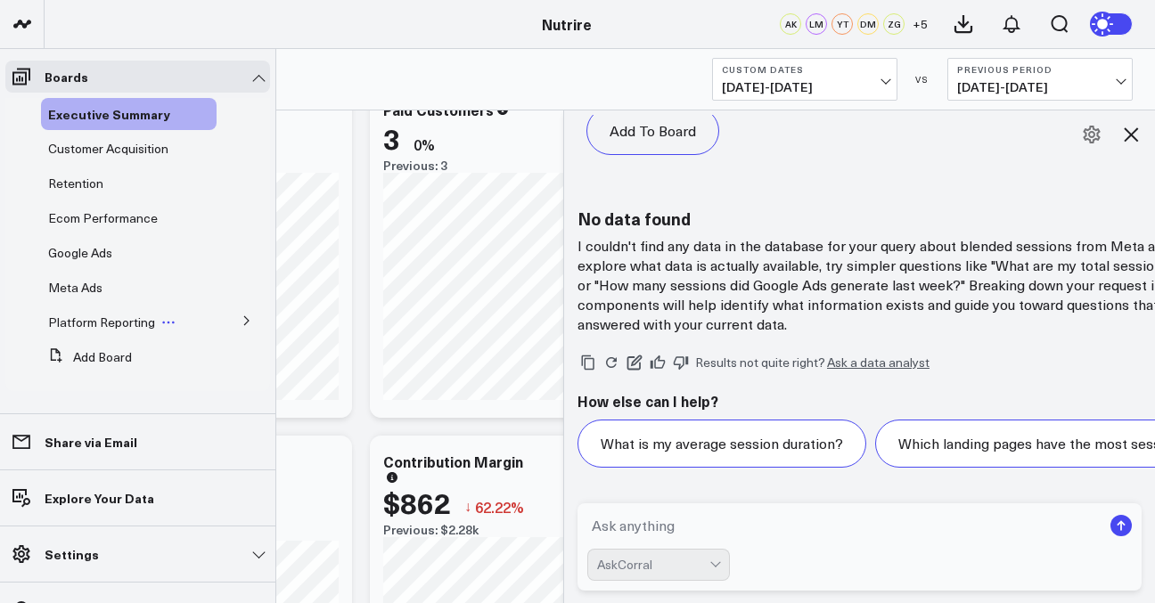
click at [86, 321] on span "Platform Reporting" at bounding box center [101, 322] width 107 height 17
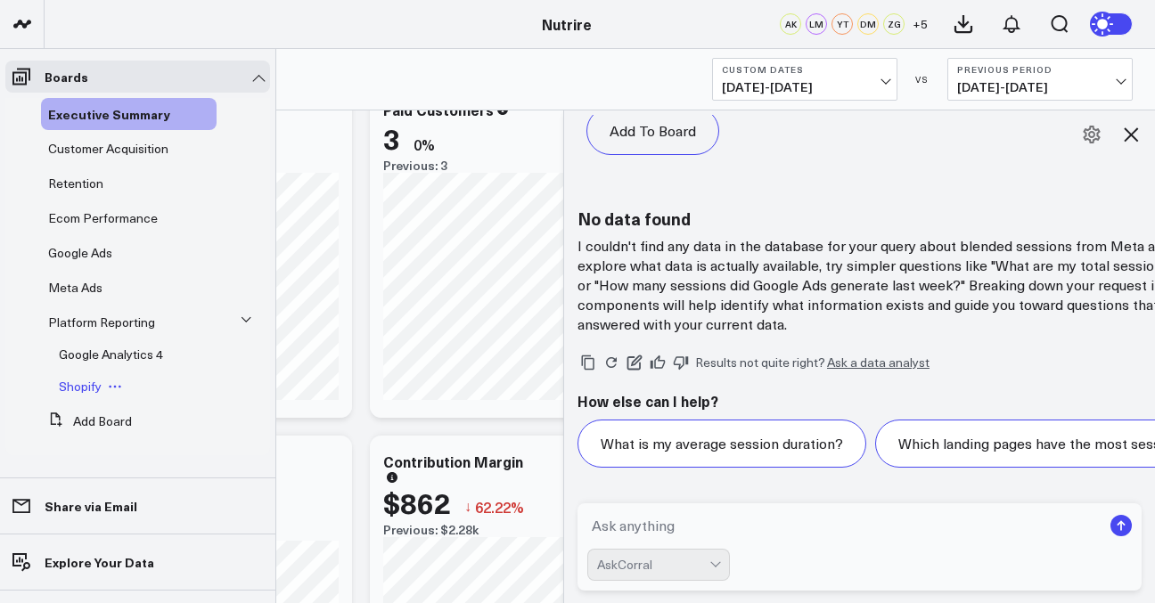
click at [87, 389] on span "Shopify" at bounding box center [80, 386] width 43 height 17
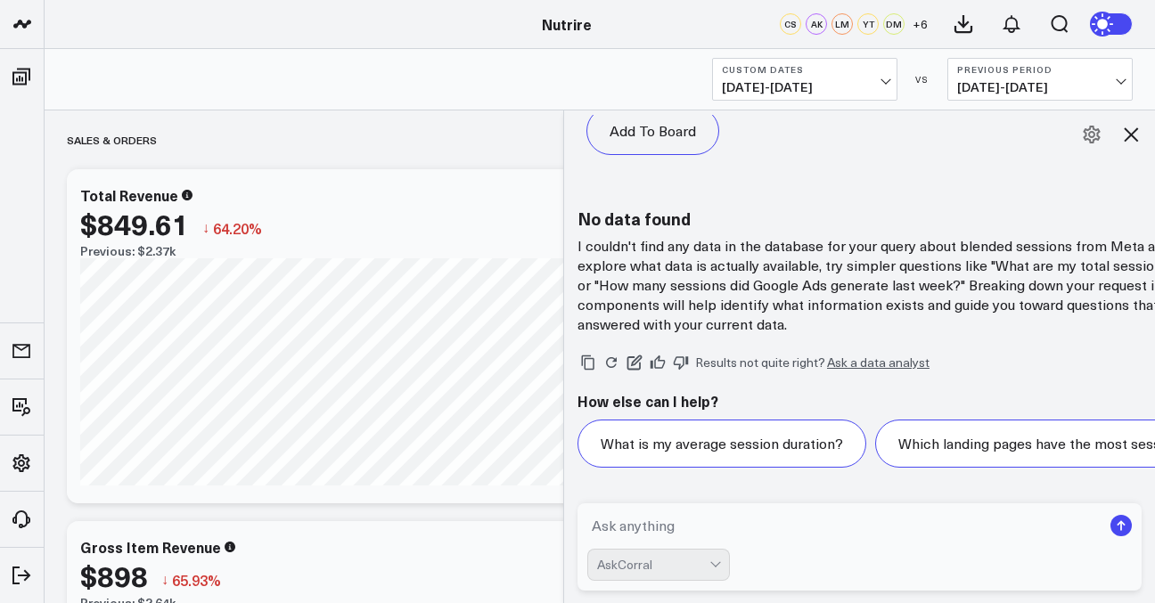
click at [644, 140] on icon at bounding box center [1130, 134] width 21 height 21
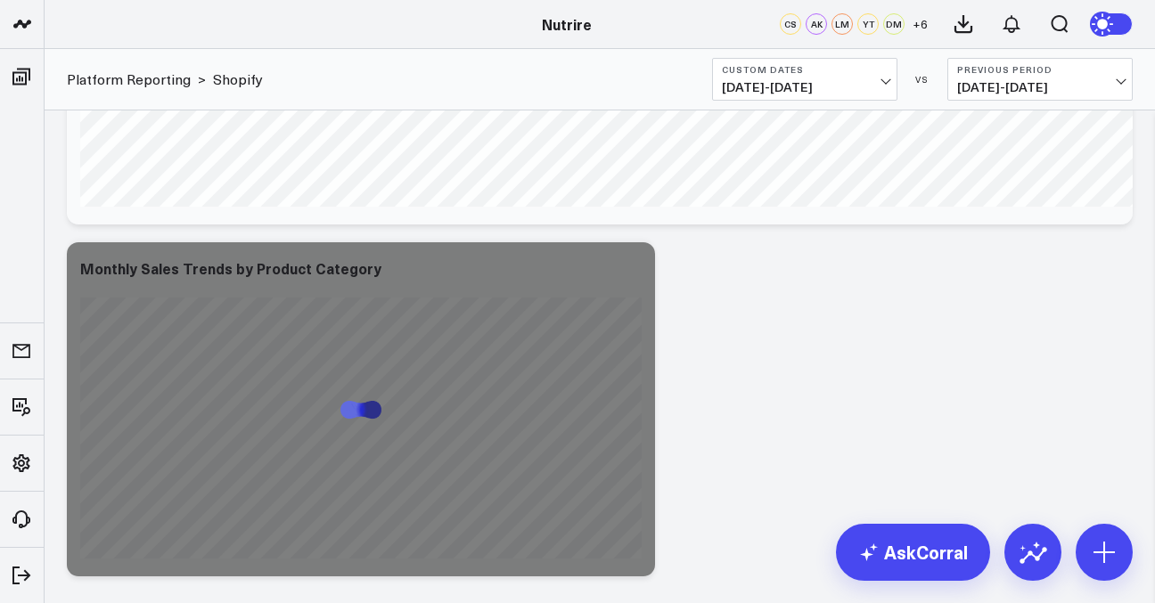
scroll to position [6551, 0]
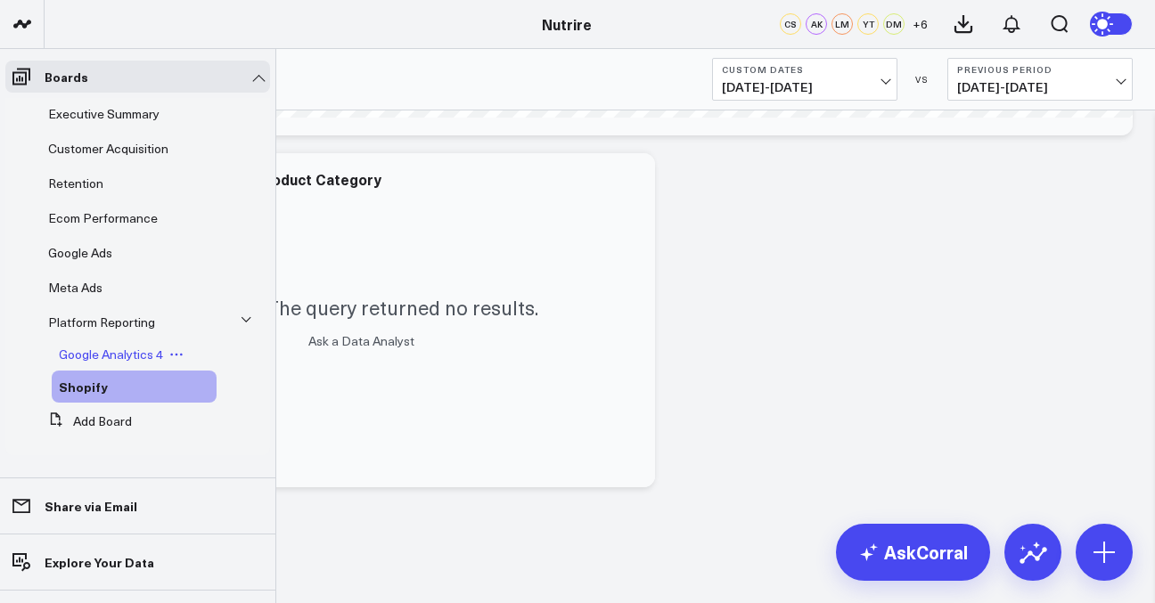
click at [113, 355] on span "Google Analytics 4" at bounding box center [111, 354] width 104 height 17
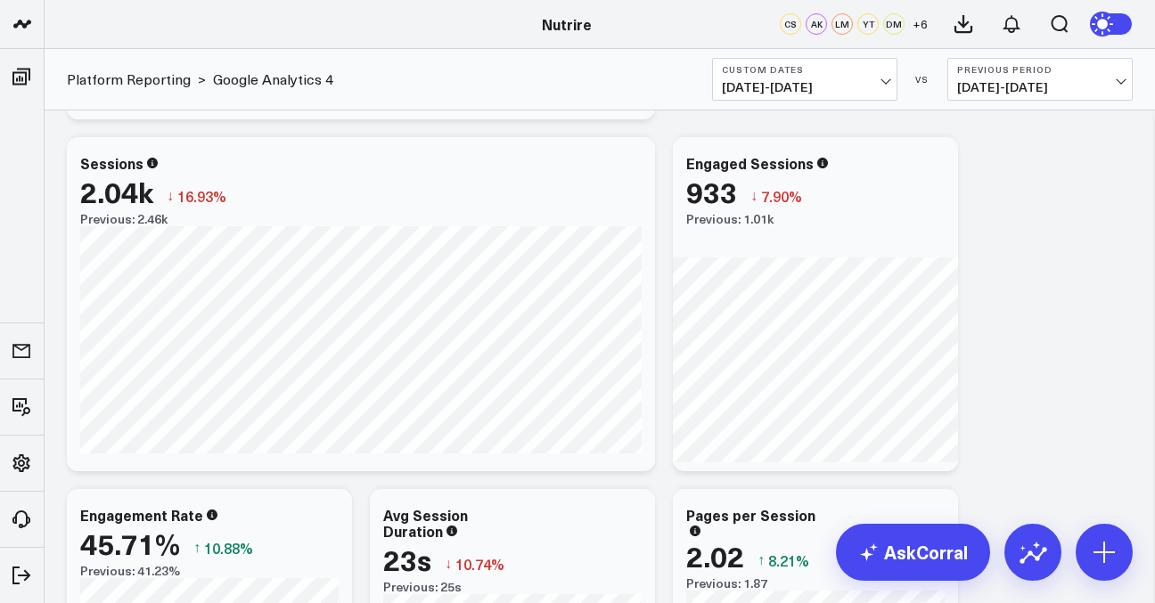
scroll to position [382, 0]
